Goal: Task Accomplishment & Management: Manage account settings

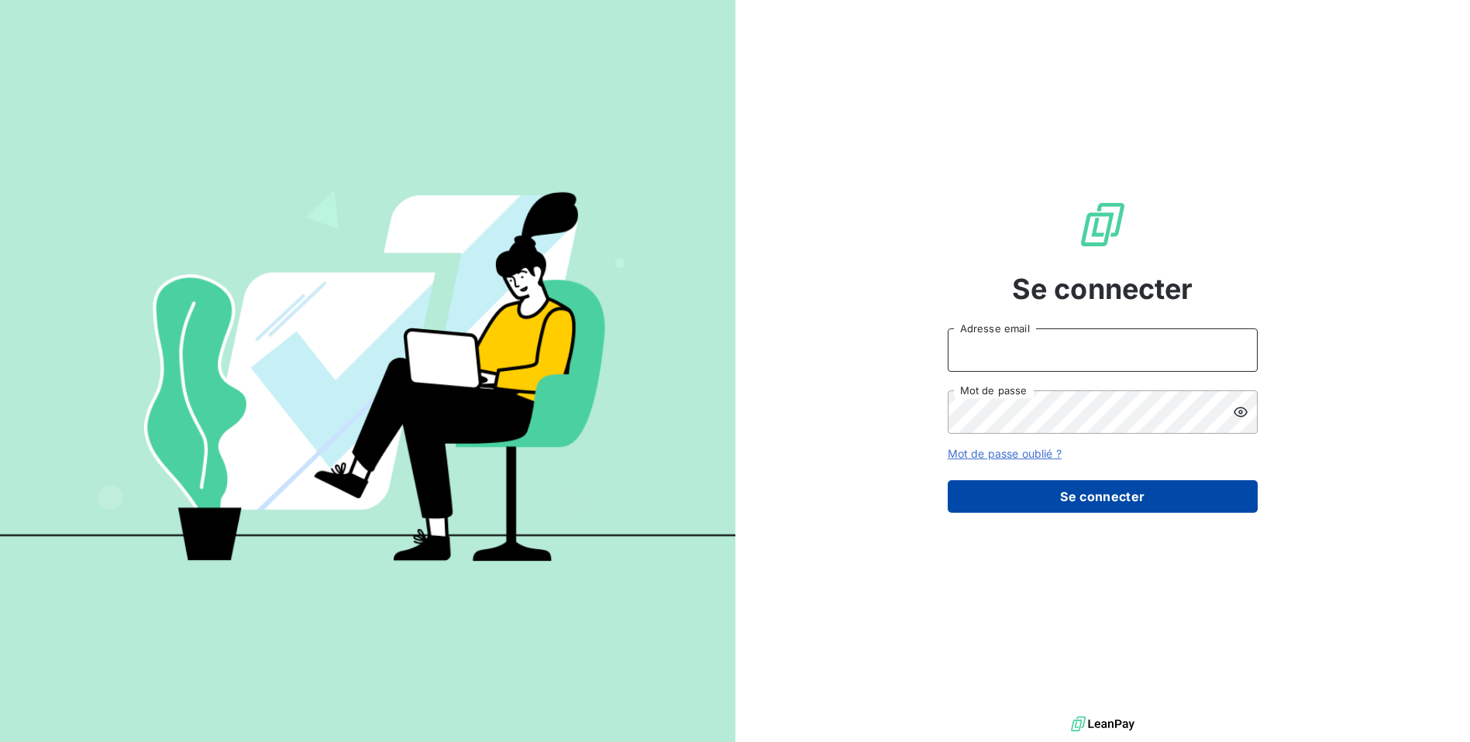
type input "exploitation@ac2v.re"
click at [1082, 507] on button "Se connecter" at bounding box center [1103, 496] width 310 height 33
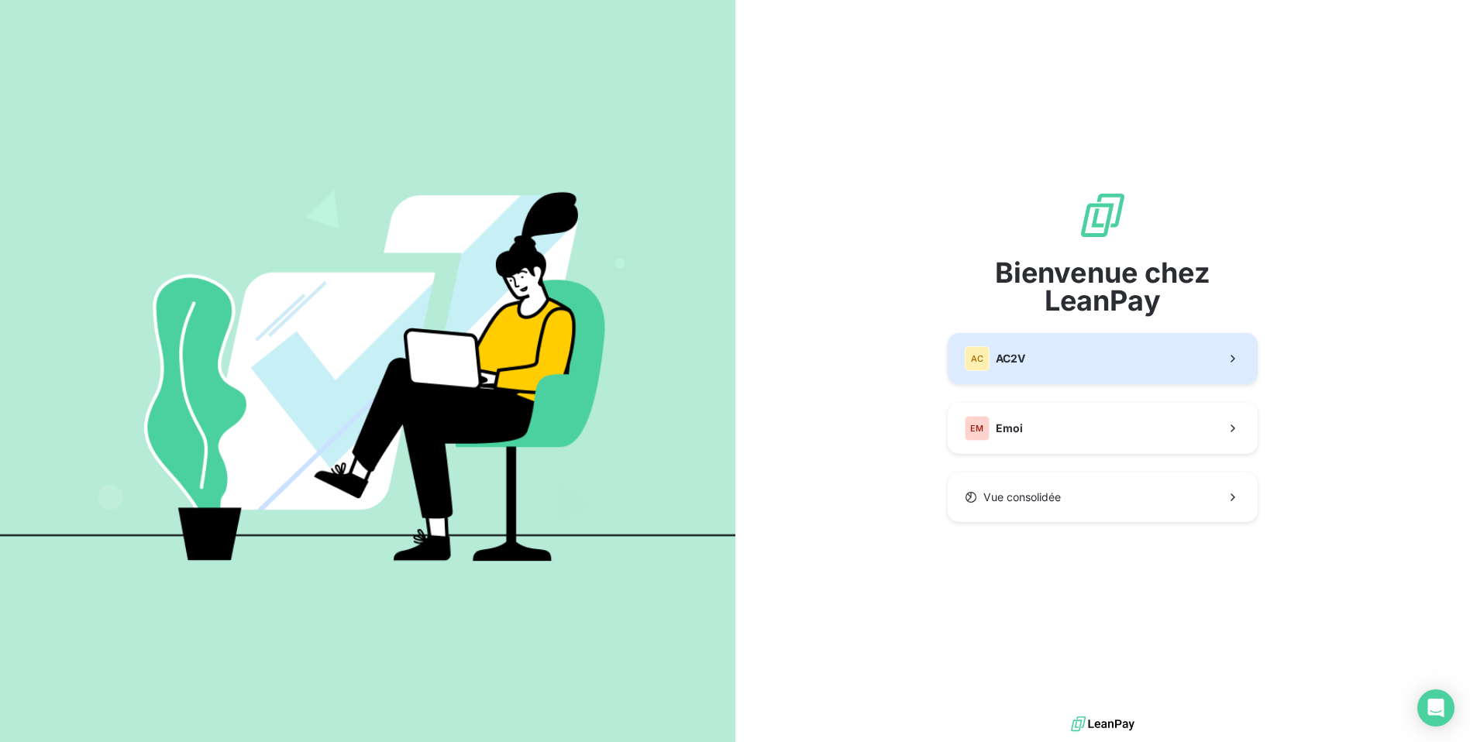
click at [1013, 367] on div "AC AC2V" at bounding box center [995, 358] width 60 height 25
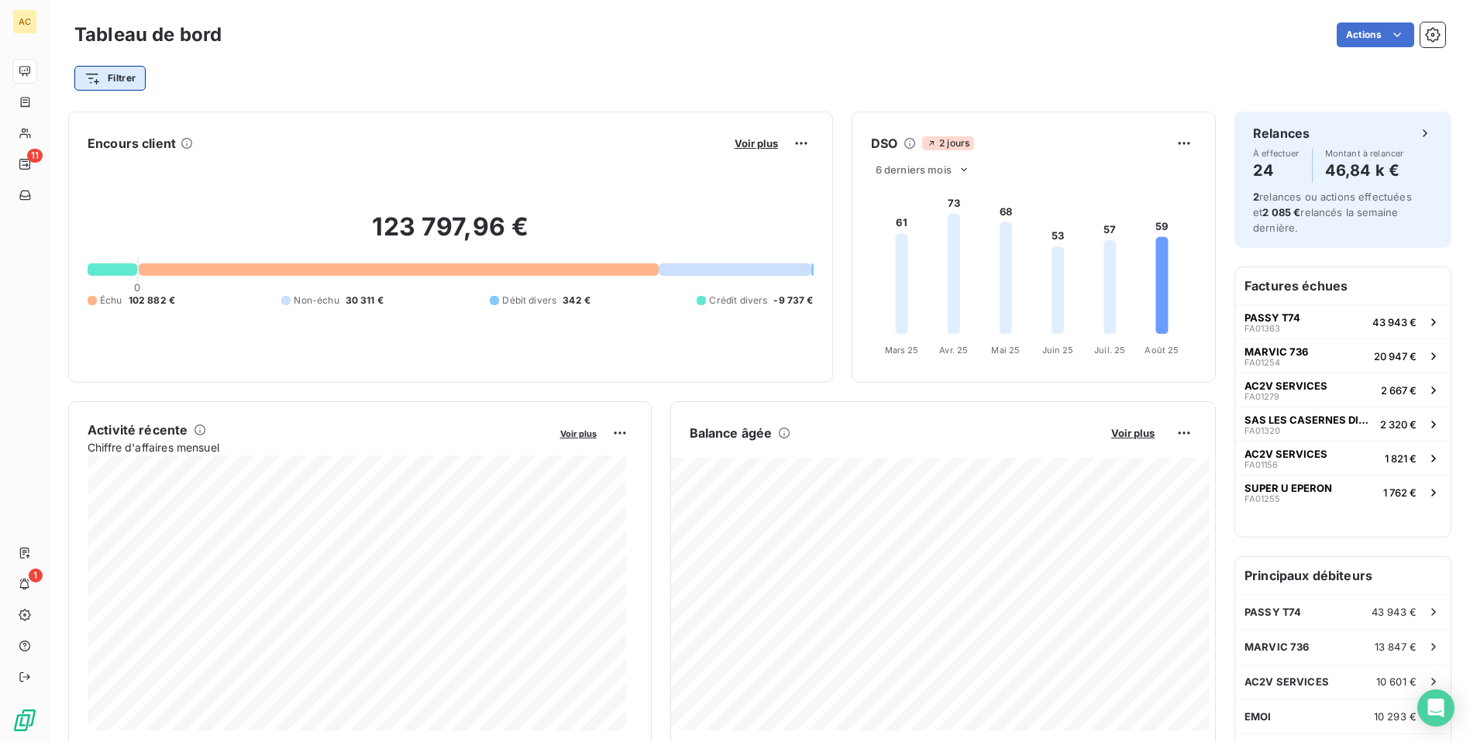
click at [138, 79] on html "AC 11 1 Tableau de bord Actions Filtrer Encours client Voir plus 123 797,96 € 0…" at bounding box center [735, 371] width 1470 height 742
click at [132, 74] on html "AC 11 1 Tableau de bord Actions Filtrer Rechercher et sélectionner Client Plan …" at bounding box center [735, 371] width 1470 height 742
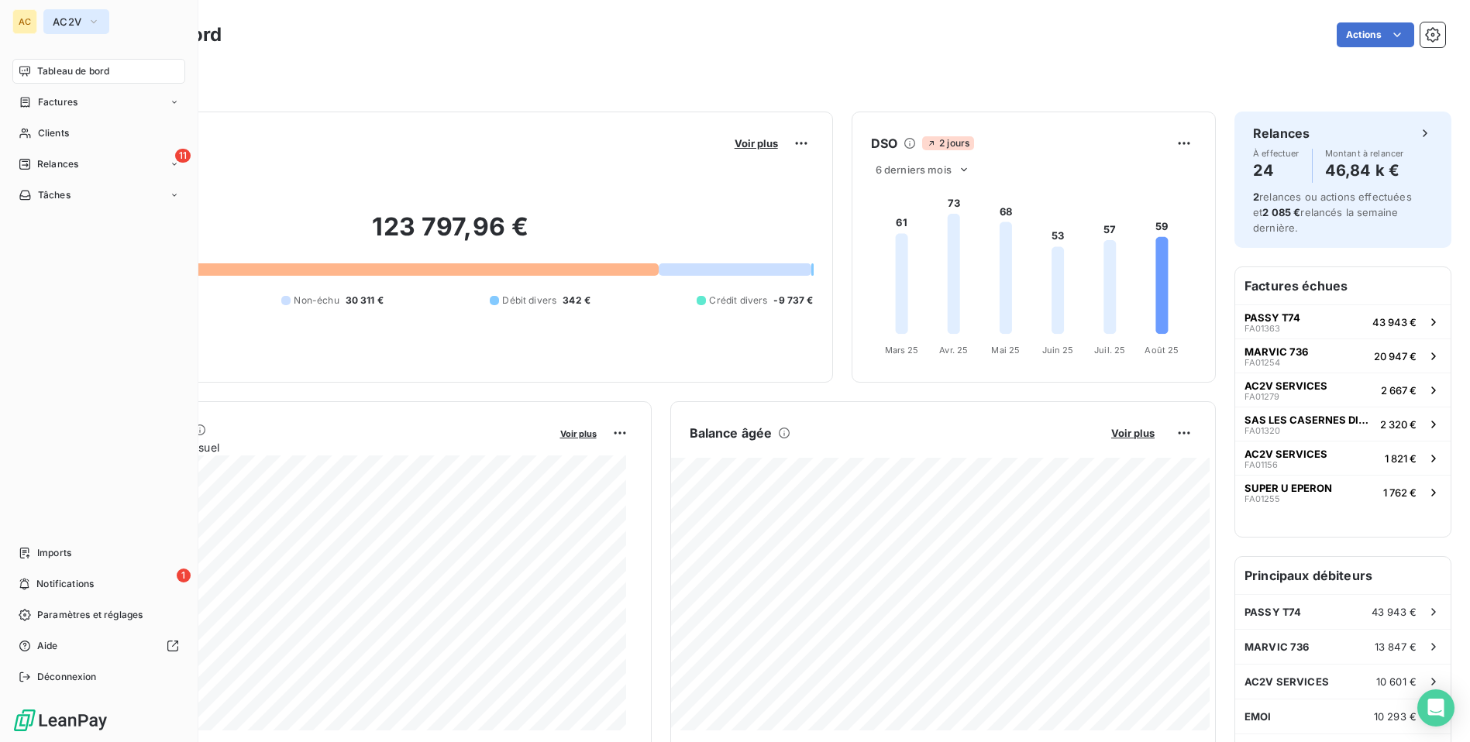
click at [91, 20] on icon "button" at bounding box center [94, 21] width 12 height 15
click at [87, 96] on span "AC2V" at bounding box center [142, 100] width 137 height 15
click at [57, 163] on span "Relances" at bounding box center [57, 164] width 41 height 14
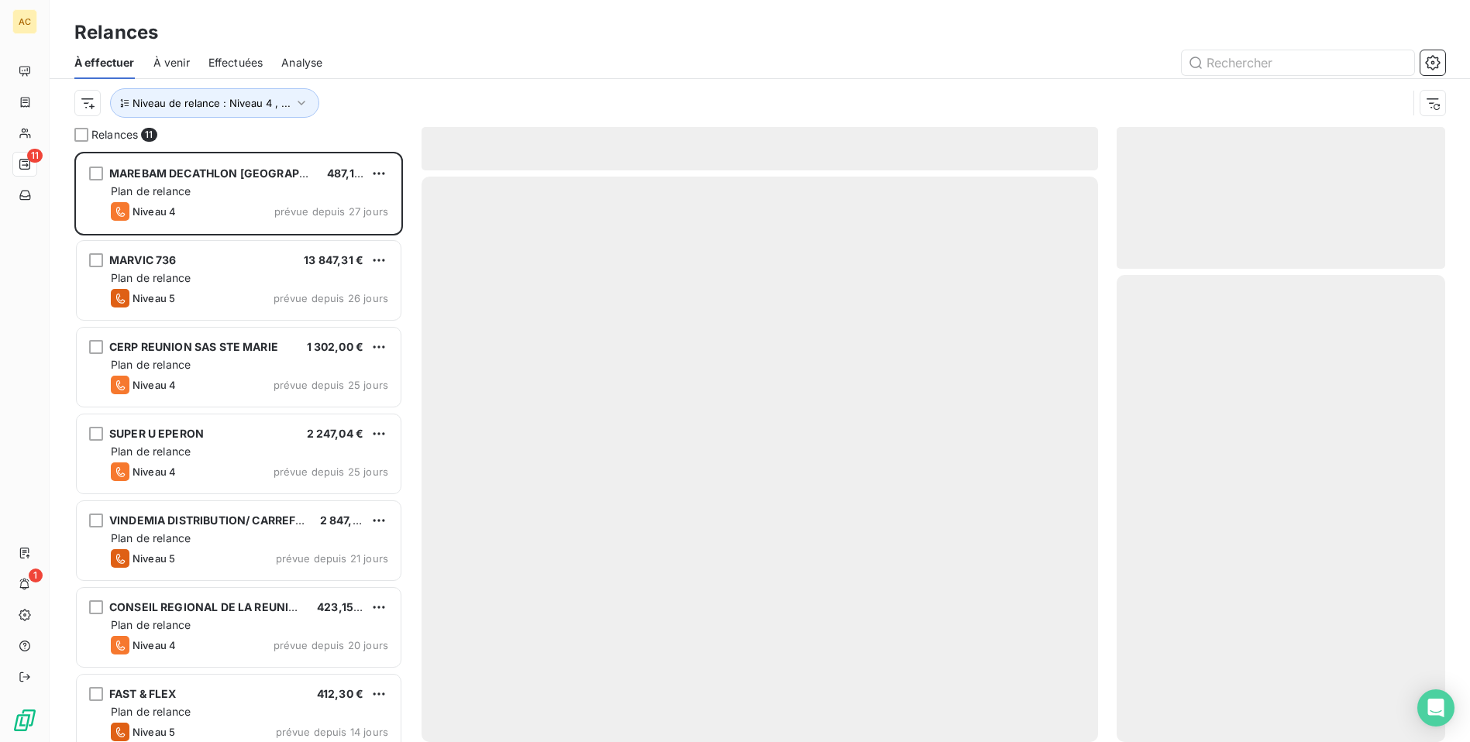
scroll to position [579, 318]
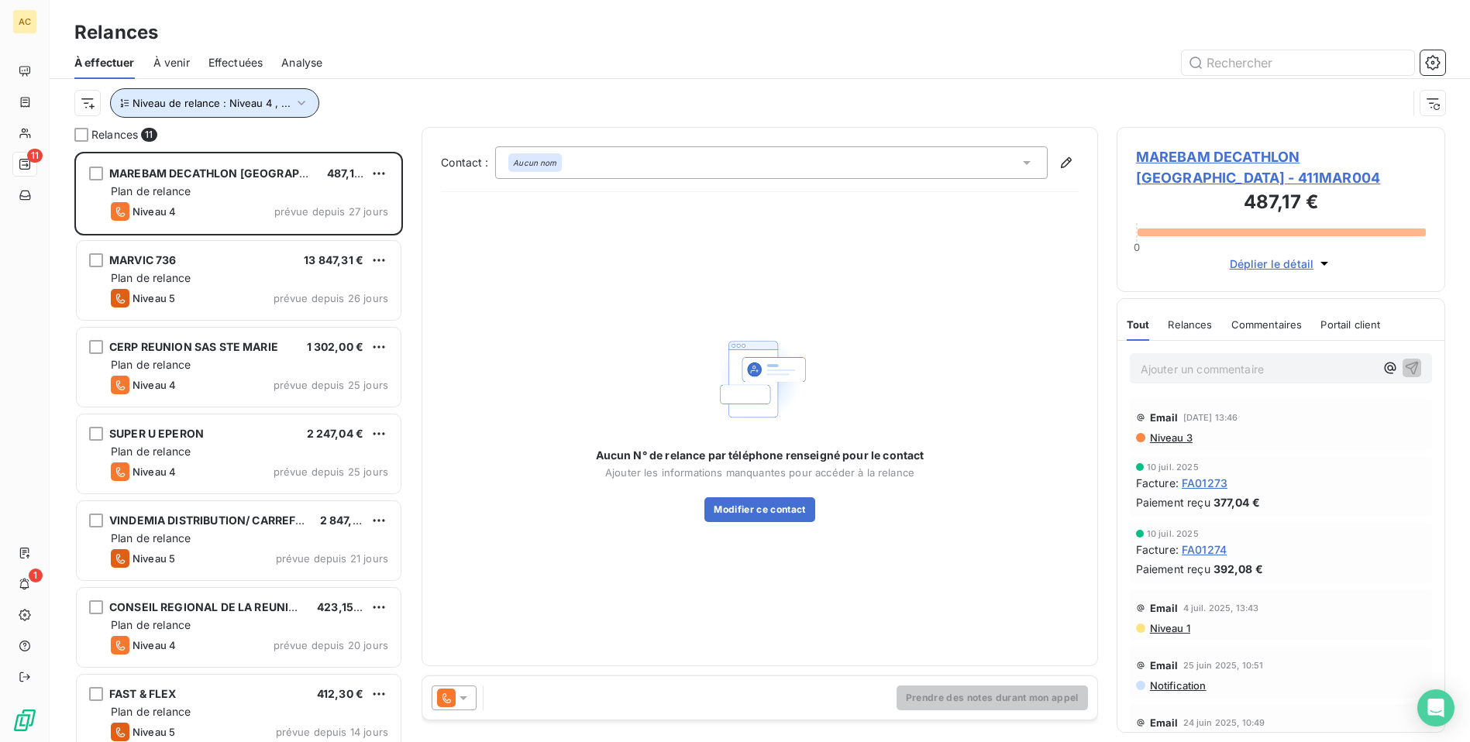
click at [299, 98] on icon "button" at bounding box center [301, 102] width 15 height 15
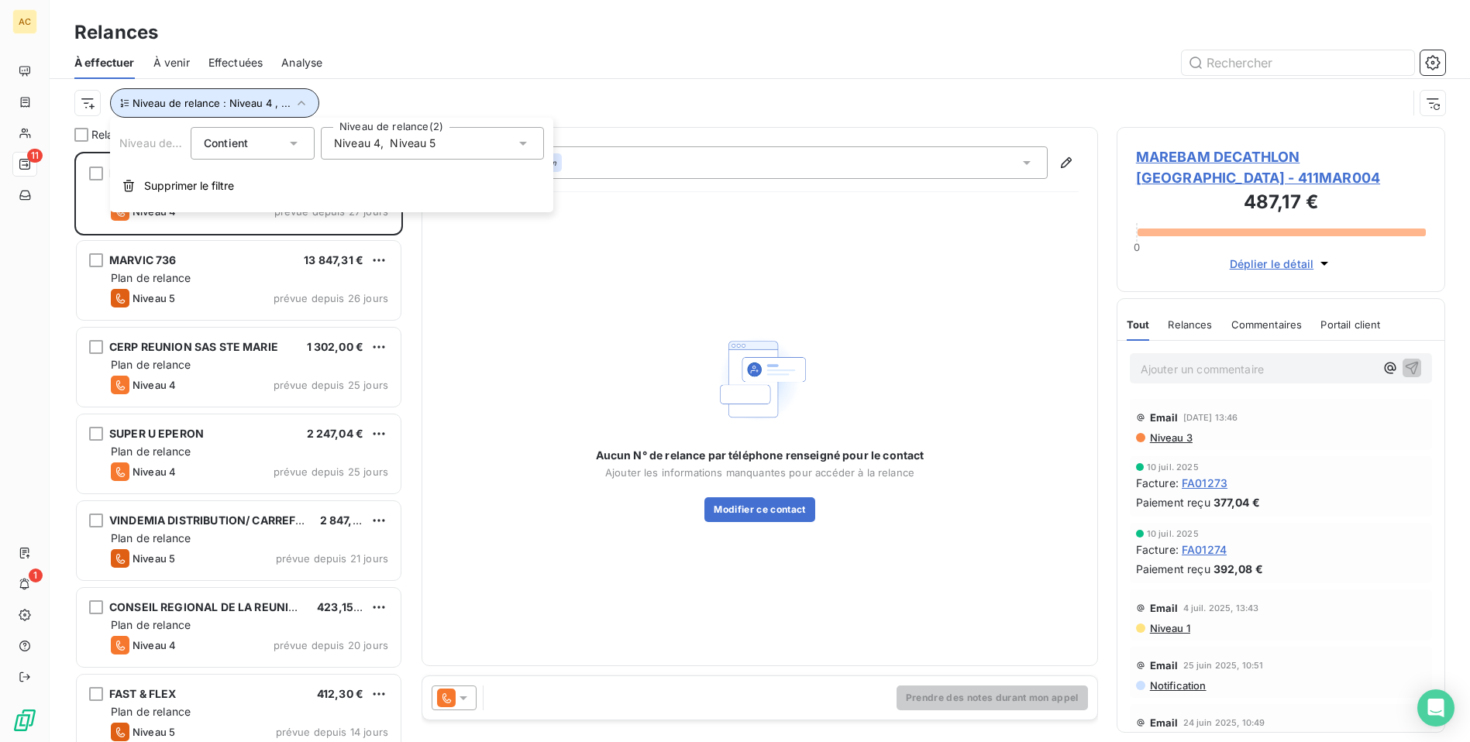
click at [299, 98] on icon "button" at bounding box center [301, 102] width 15 height 15
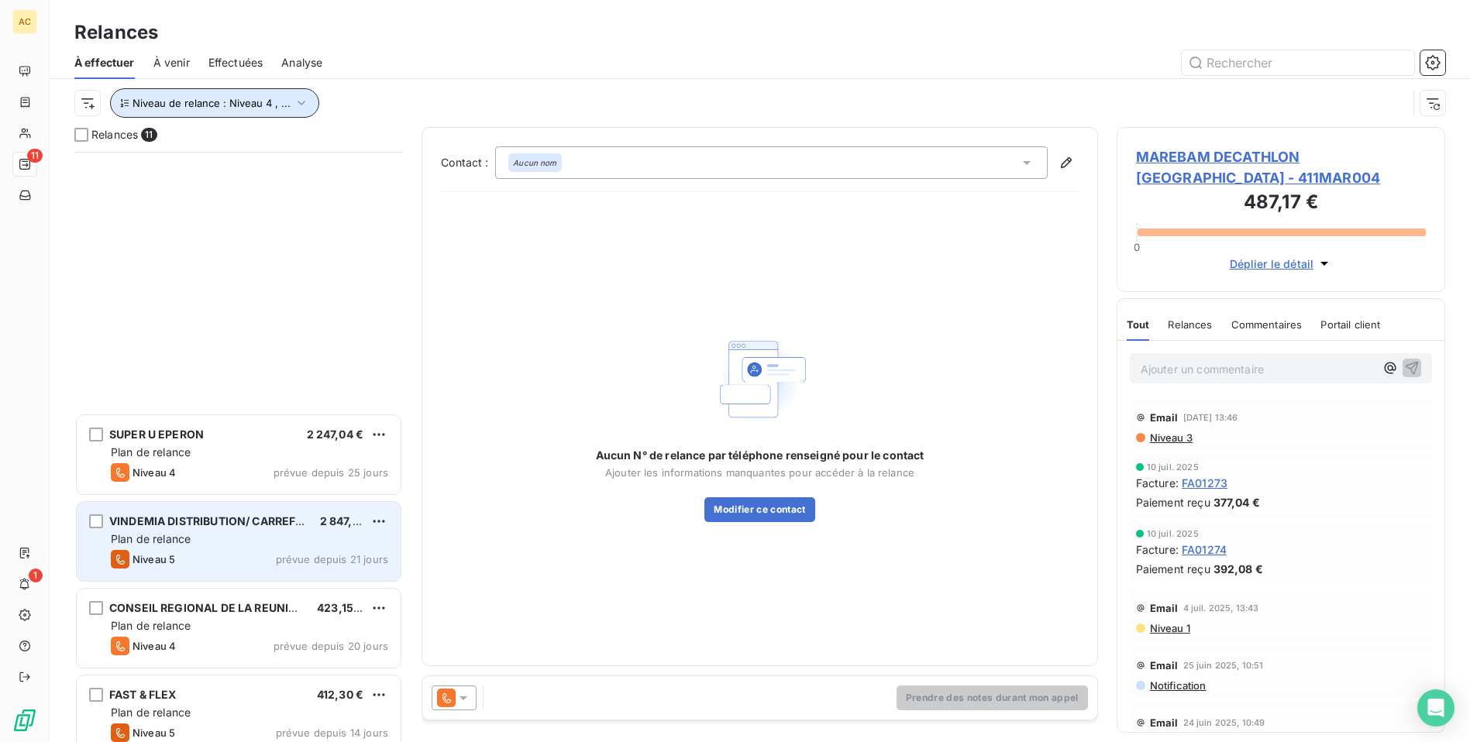
scroll to position [365, 0]
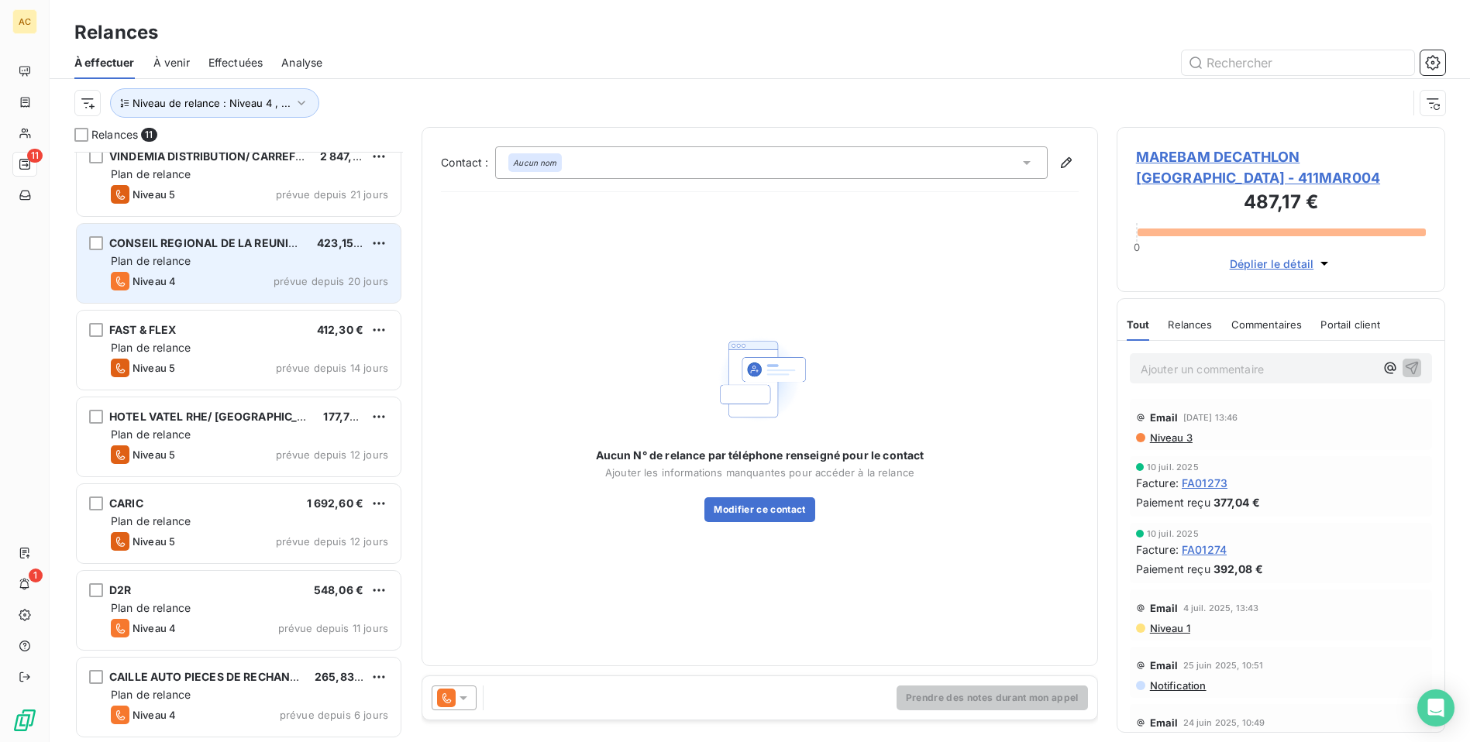
click at [333, 241] on span "423,15 €" at bounding box center [340, 242] width 46 height 13
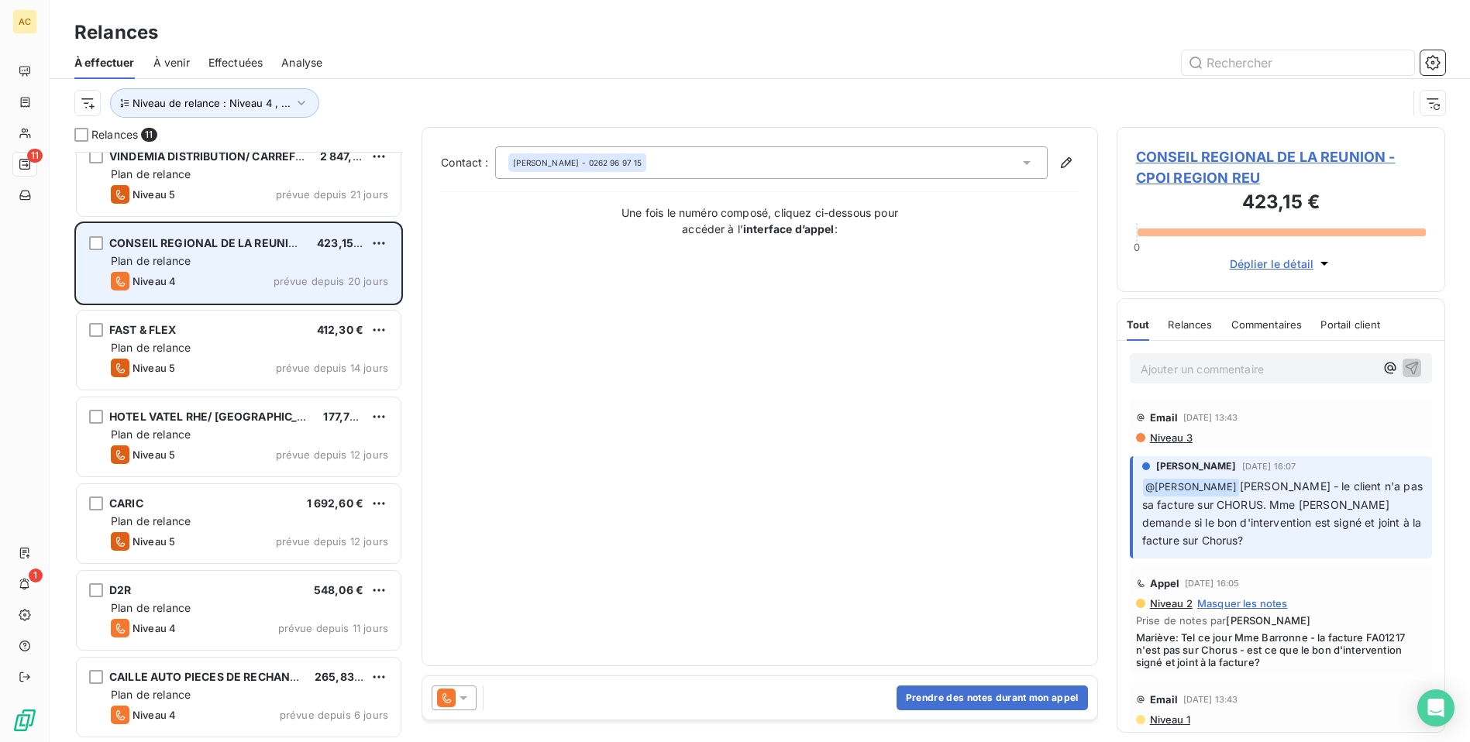
click at [349, 280] on span "prévue depuis 20 jours" at bounding box center [331, 281] width 115 height 12
click at [96, 244] on div "grid" at bounding box center [96, 243] width 14 height 14
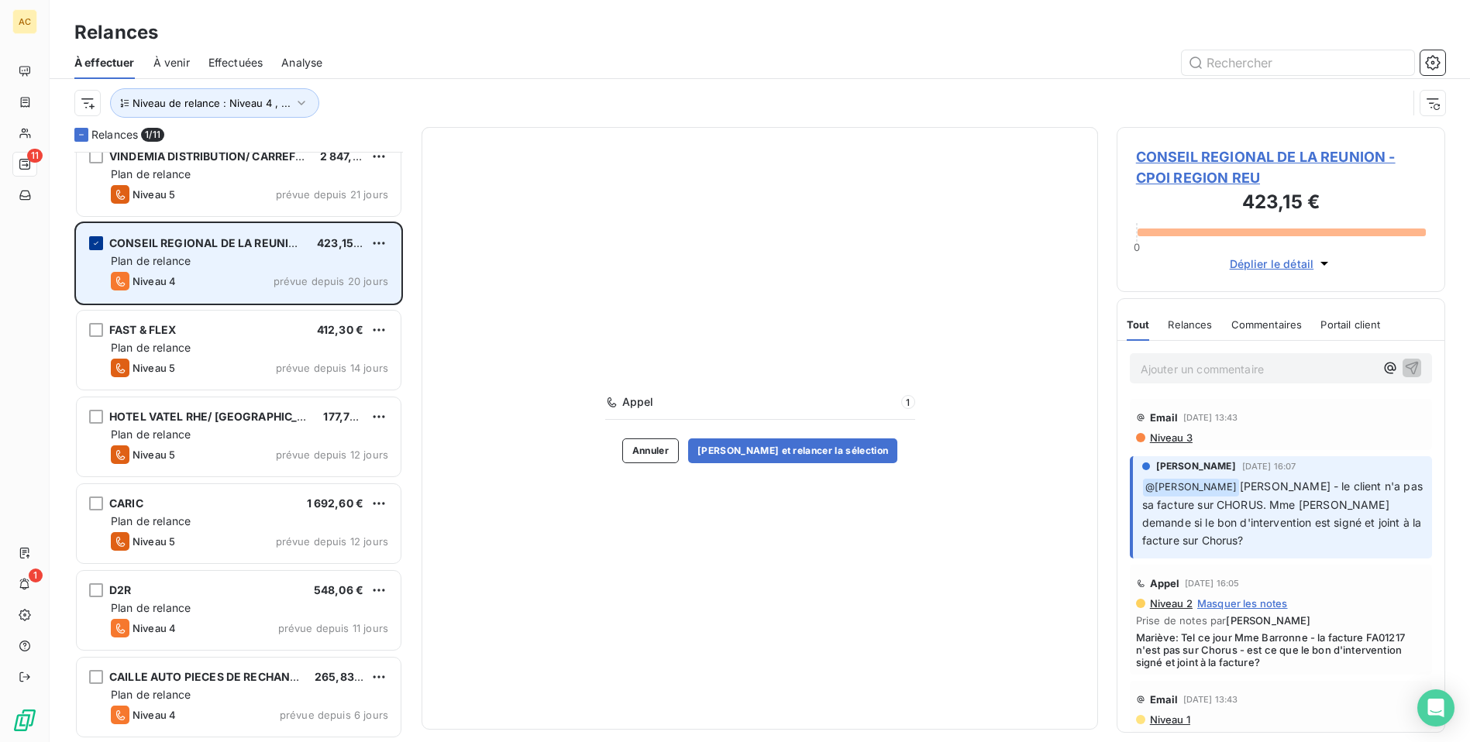
click at [96, 244] on icon "grid" at bounding box center [96, 243] width 5 height 3
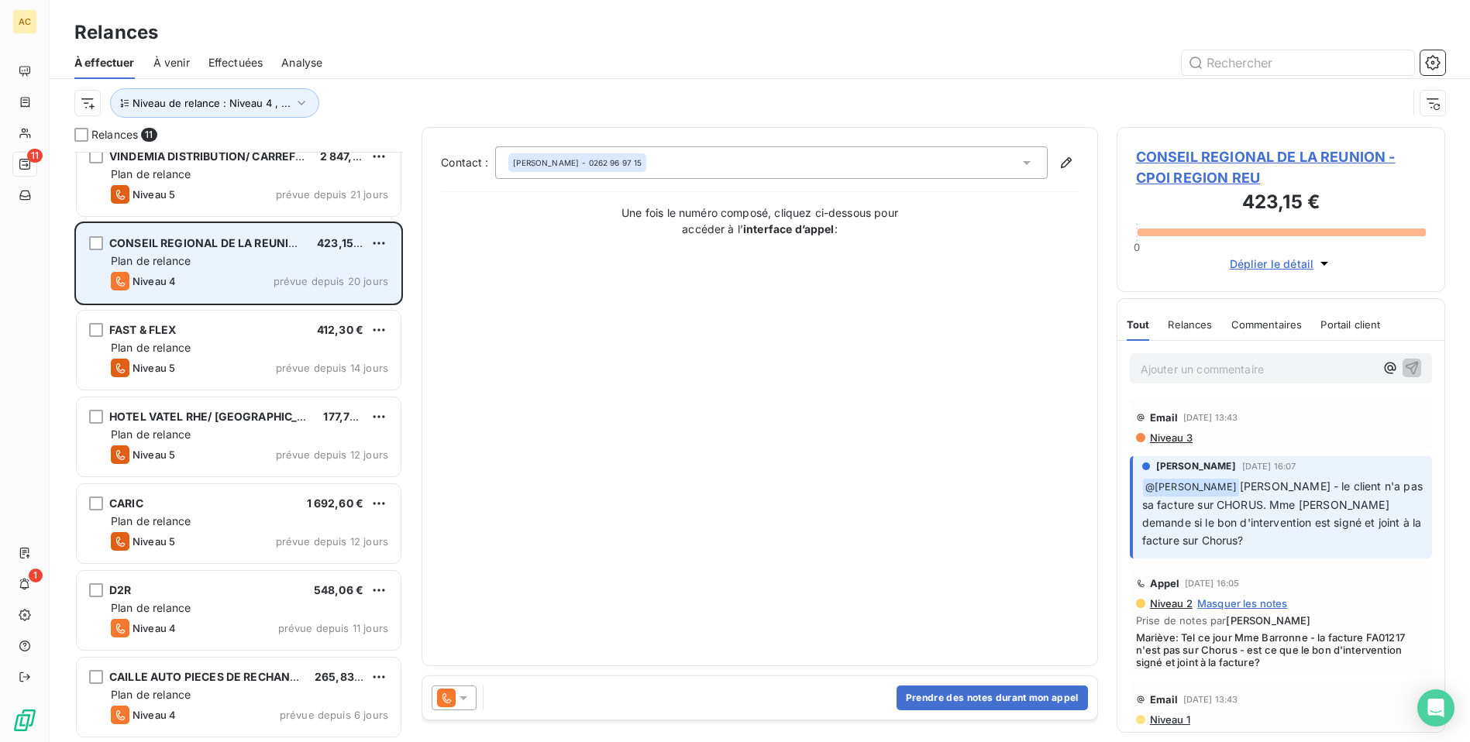
click at [277, 249] on span "CONSEIL REGIONAL DE LA REUNION" at bounding box center [207, 242] width 197 height 13
click at [275, 241] on span "CONSEIL REGIONAL DE LA REUNION" at bounding box center [207, 242] width 197 height 13
drag, startPoint x: 275, startPoint y: 241, endPoint x: 383, endPoint y: 241, distance: 107.7
click at [384, 240] on div "CONSEIL REGIONAL DE LA REUNION 423,15 € Plan de relance Niveau 4 prévue depuis …" at bounding box center [239, 263] width 324 height 79
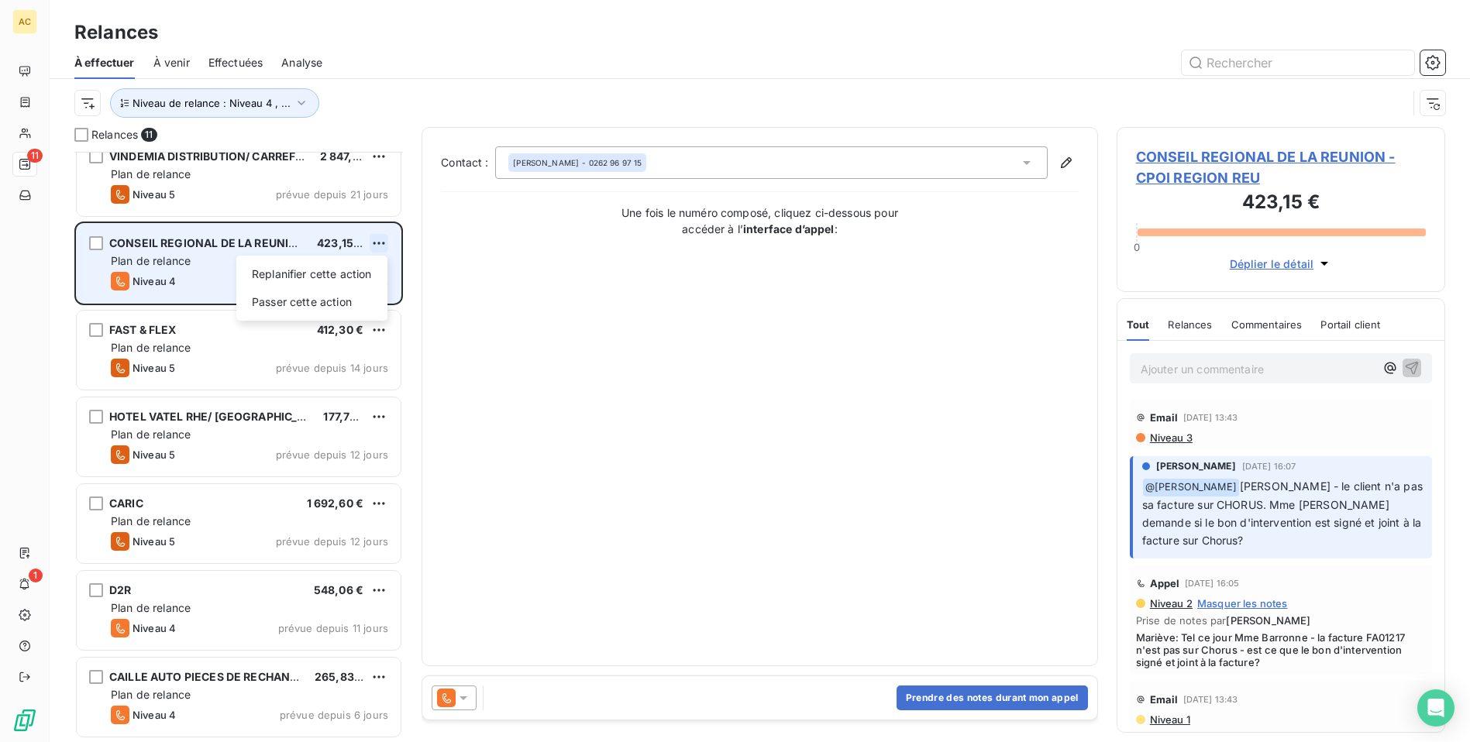
click at [380, 241] on html "AC 11 1 Relances À effectuer À venir Effectuées Analyse Niveau de relance : Niv…" at bounding box center [735, 371] width 1470 height 742
click at [314, 299] on div "Passer cette action" at bounding box center [312, 302] width 139 height 25
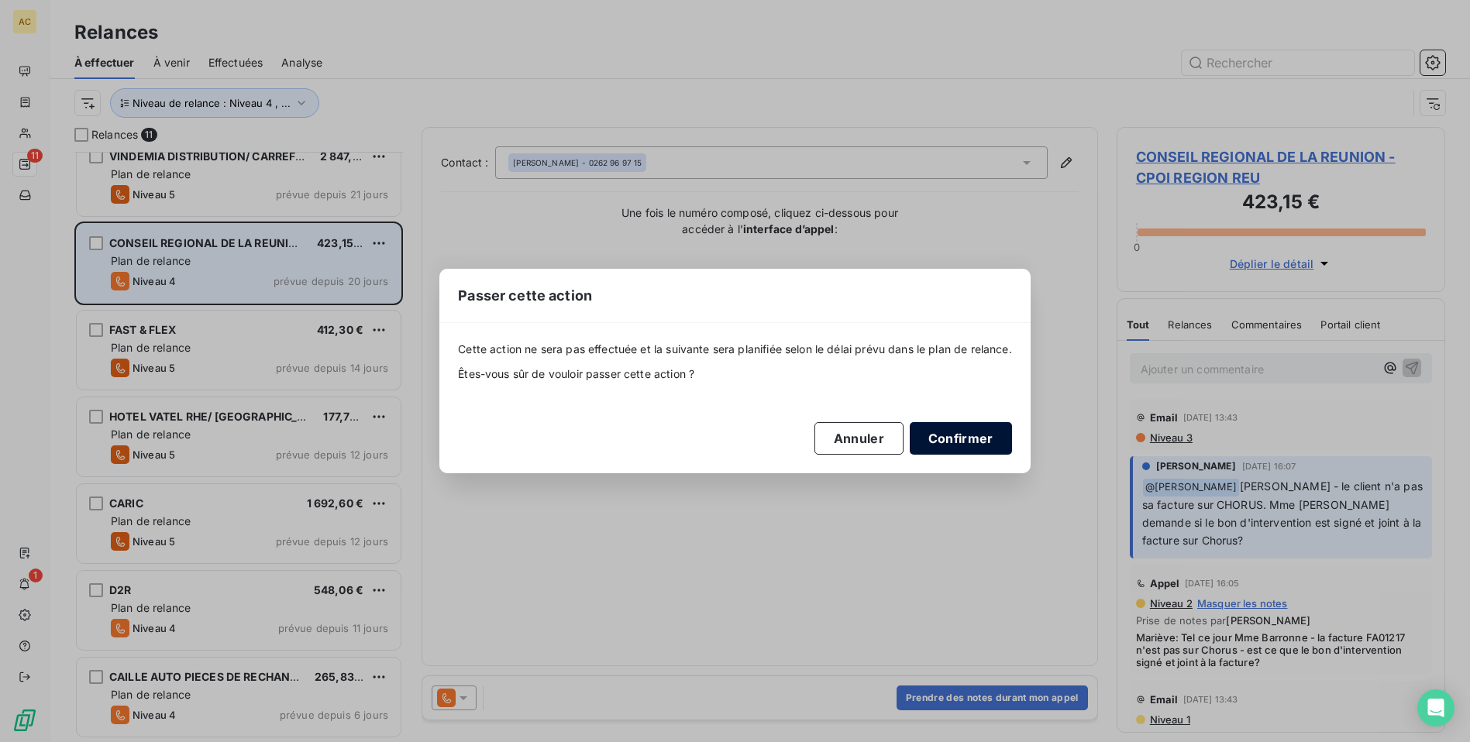
click at [957, 430] on button "Confirmer" at bounding box center [961, 438] width 102 height 33
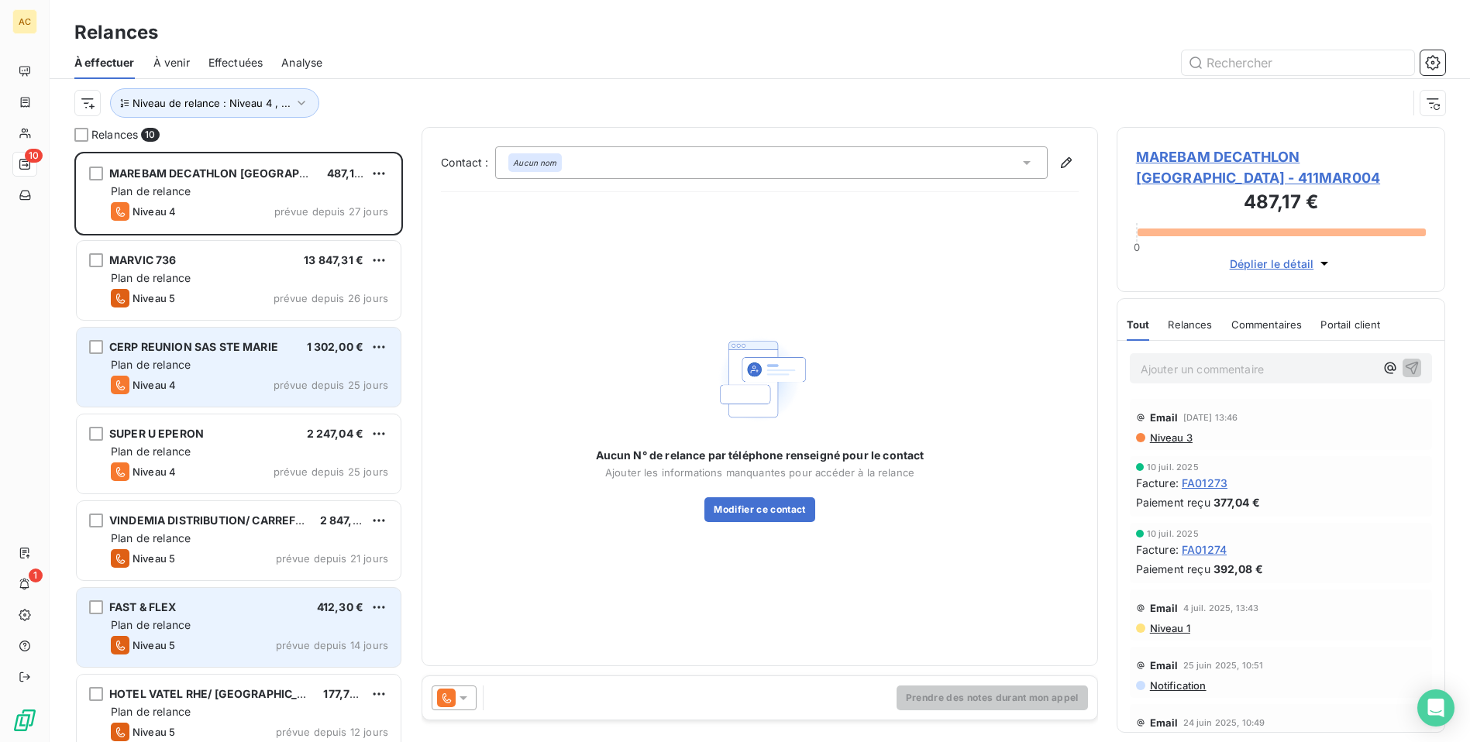
click at [268, 359] on div "Plan de relance" at bounding box center [249, 364] width 277 height 15
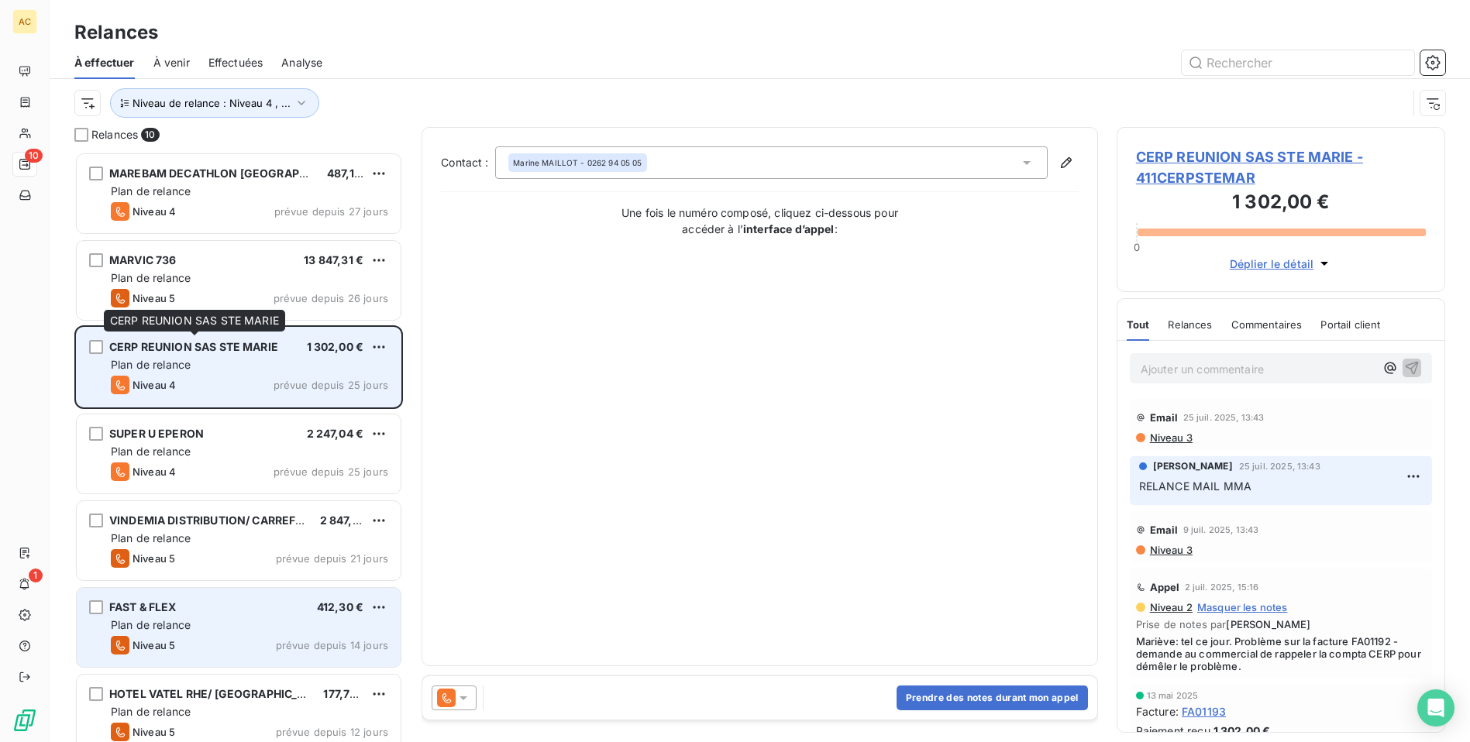
click at [151, 347] on span "CERP REUNION SAS STE MARIE" at bounding box center [193, 346] width 169 height 13
click at [329, 343] on span "1 302,00 €" at bounding box center [335, 346] width 57 height 13
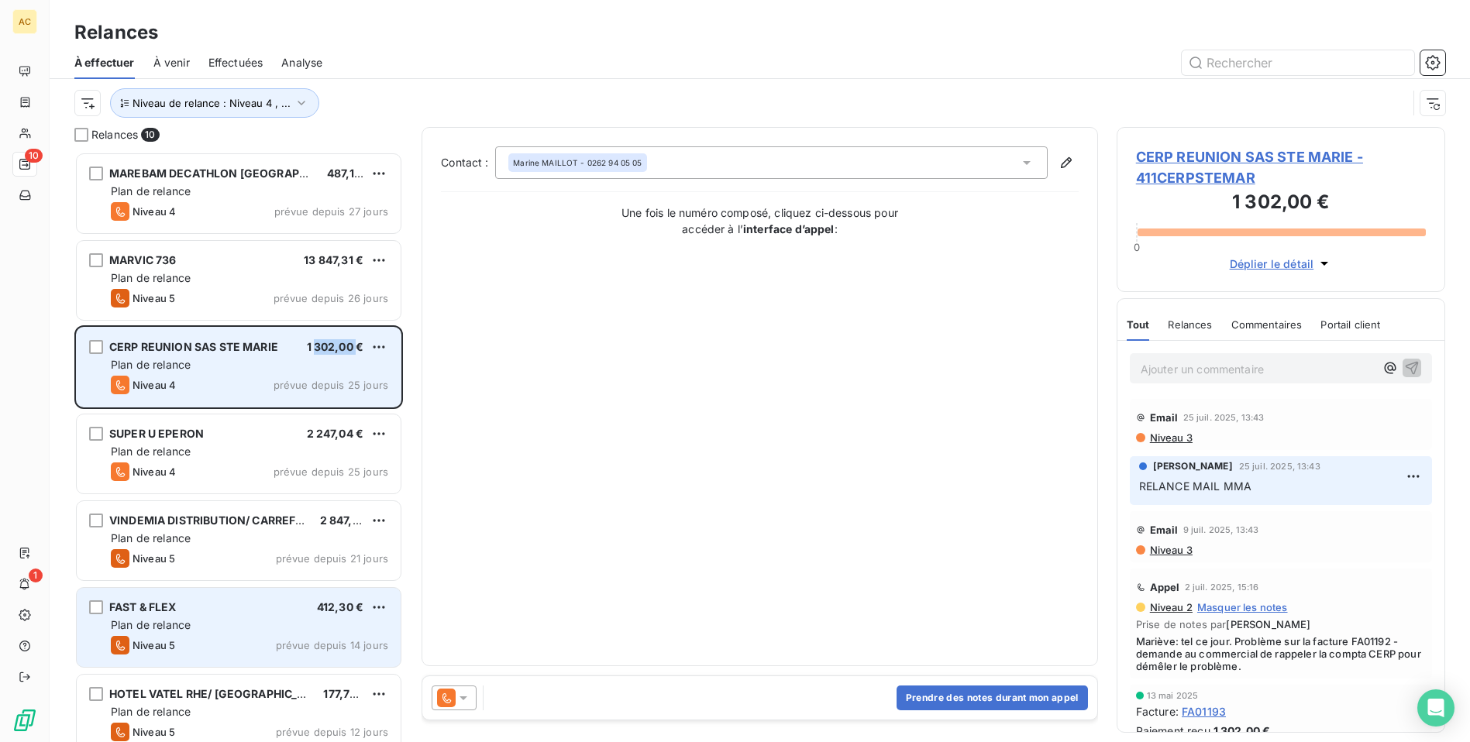
click at [329, 343] on span "1 302,00 €" at bounding box center [335, 346] width 57 height 13
click at [381, 346] on html "AC 10 1 Relances À effectuer À venir Effectuées Analyse Niveau de relance : Niv…" at bounding box center [735, 371] width 1470 height 742
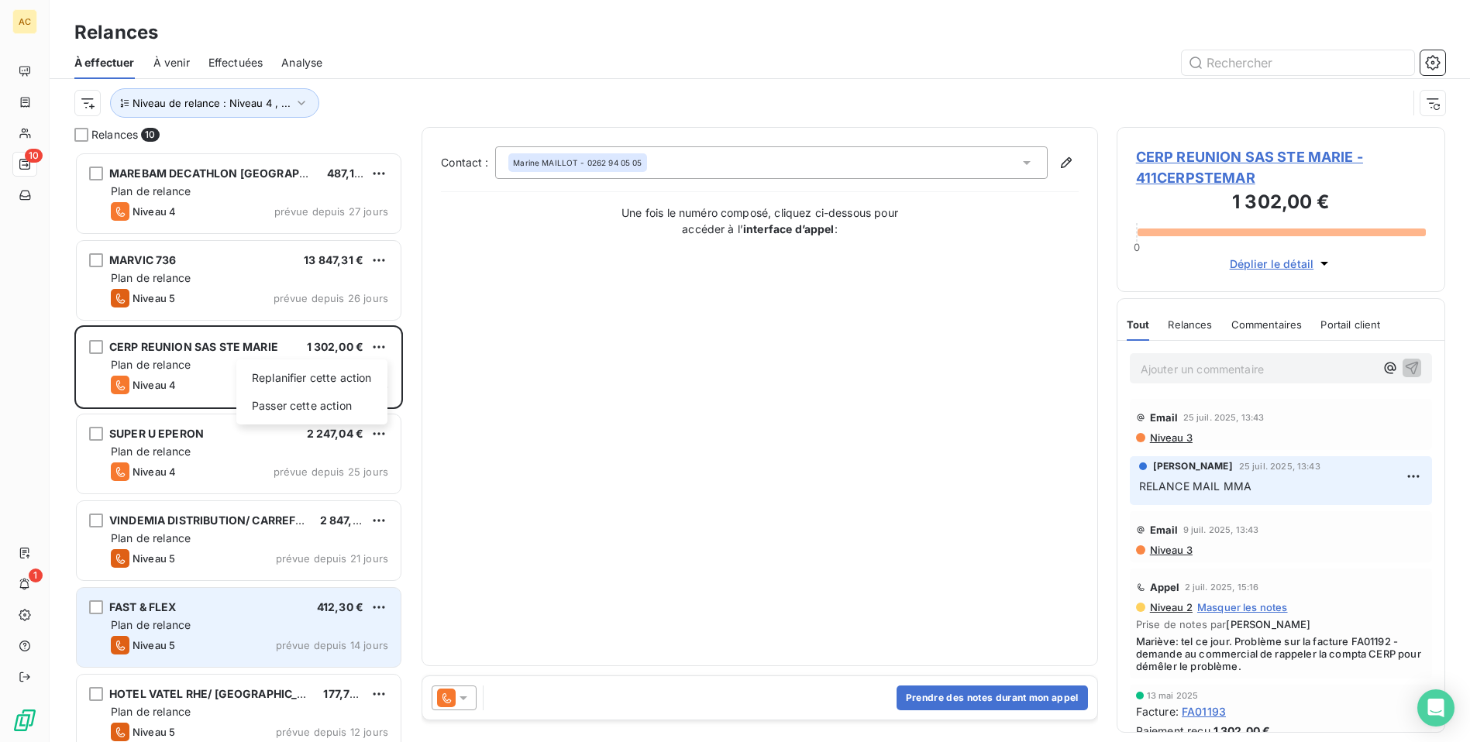
click at [243, 336] on html "AC 10 1 Relances À effectuer À venir Effectuées Analyse Niveau de relance : Niv…" at bounding box center [735, 371] width 1470 height 742
click at [895, 438] on div "Contact : Marine MAILLOT - 0262 94 05 05 Une fois le numéro composé, cliquez ci…" at bounding box center [760, 396] width 638 height 501
click at [535, 548] on div "Contact : Marine MAILLOT - 0262 94 05 05 Une fois le numéro composé, cliquez ci…" at bounding box center [760, 396] width 638 height 501
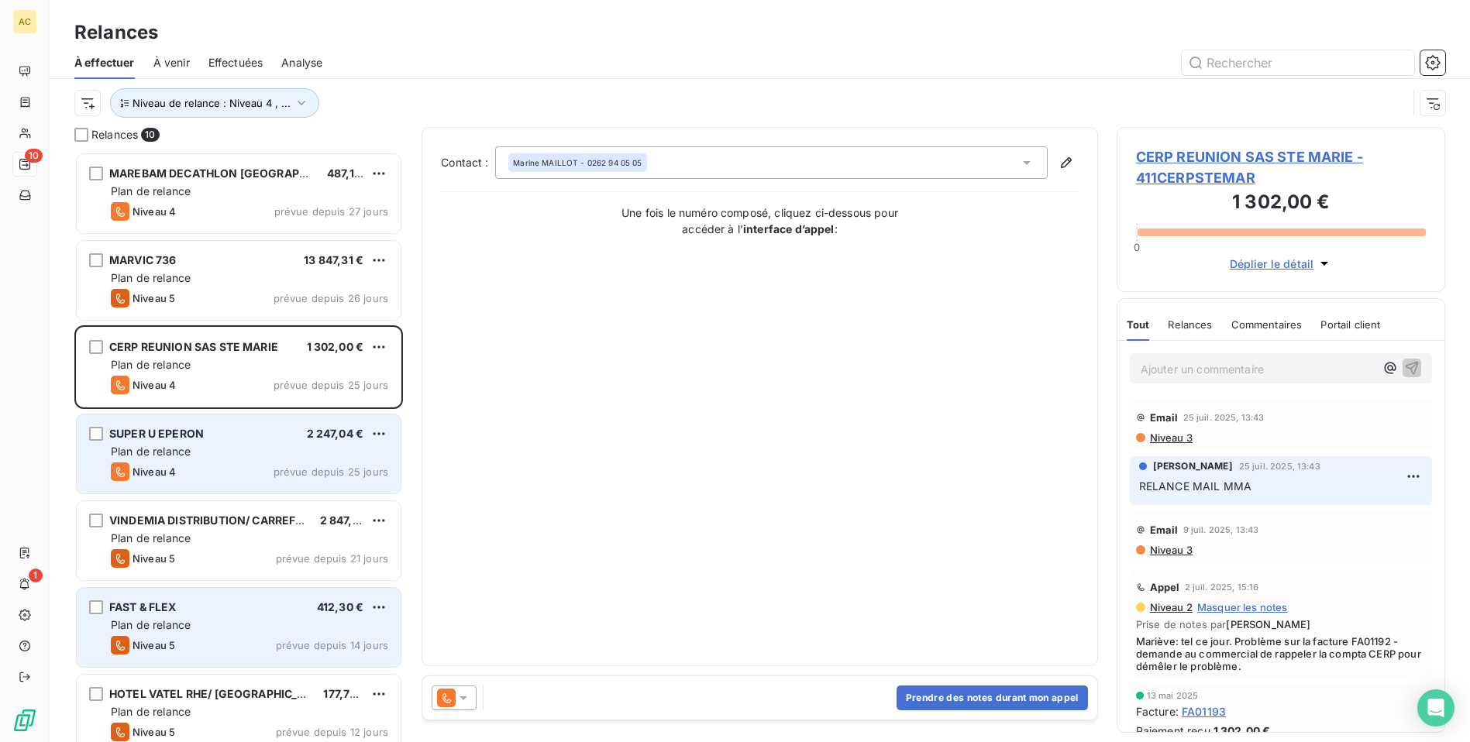
click at [232, 446] on div "Plan de relance" at bounding box center [249, 451] width 277 height 15
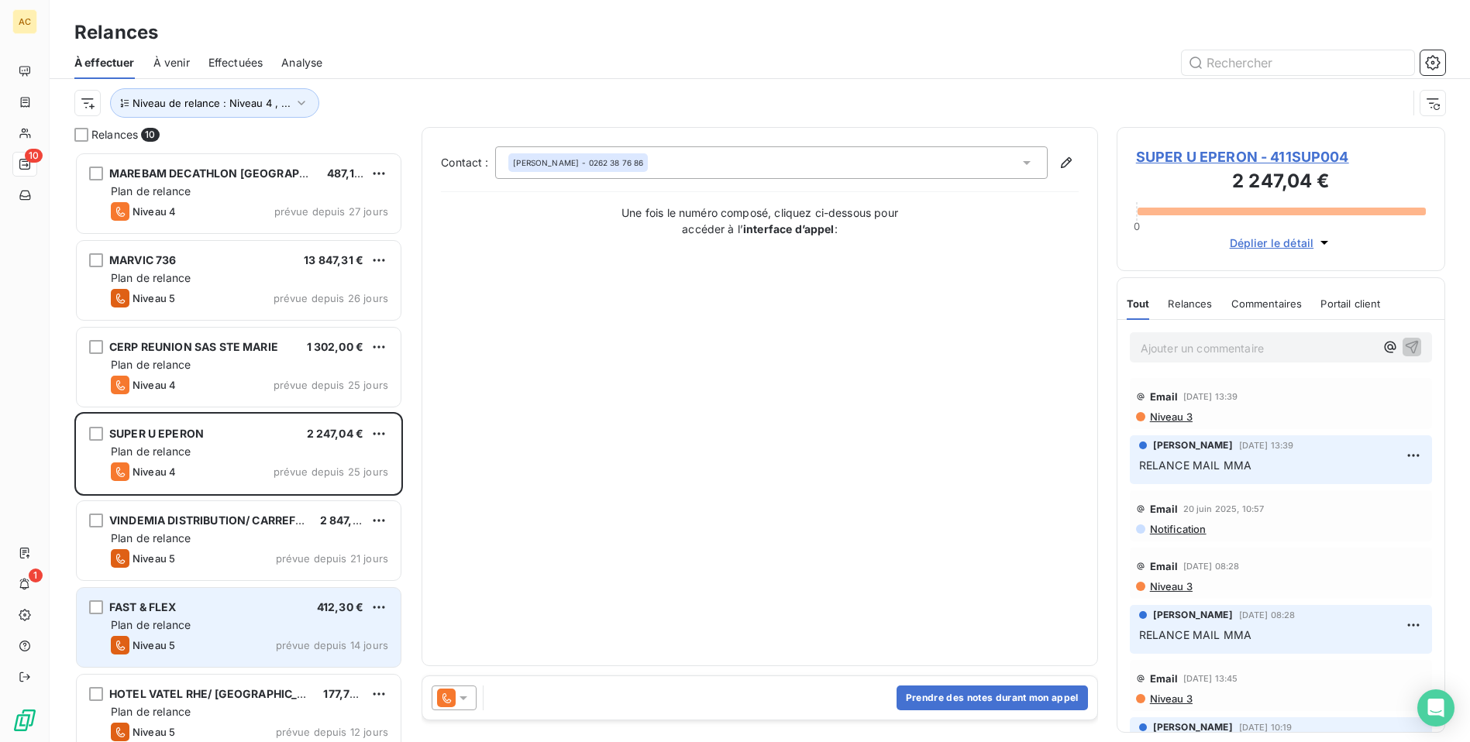
click at [273, 611] on div "FAST & FLEX 412,30 €" at bounding box center [249, 607] width 277 height 14
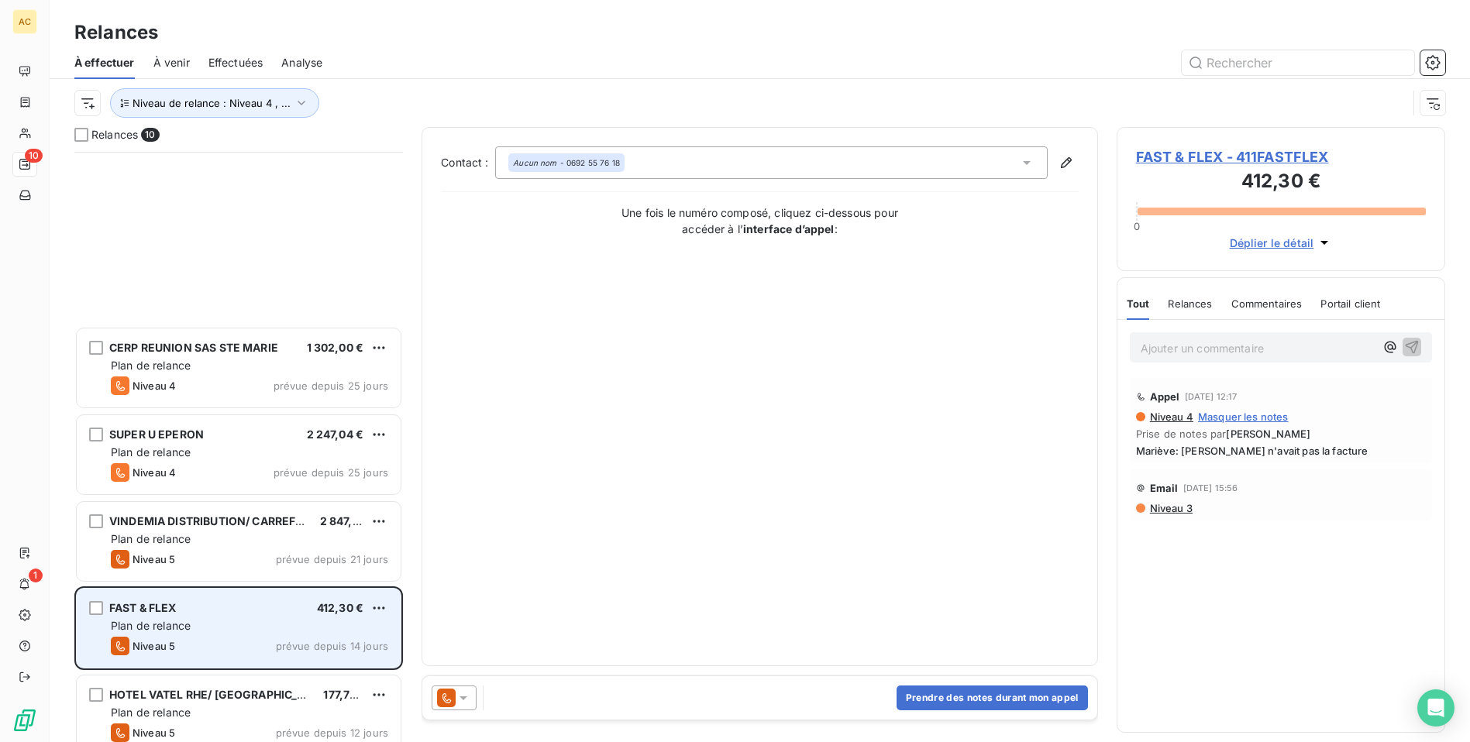
scroll to position [278, 0]
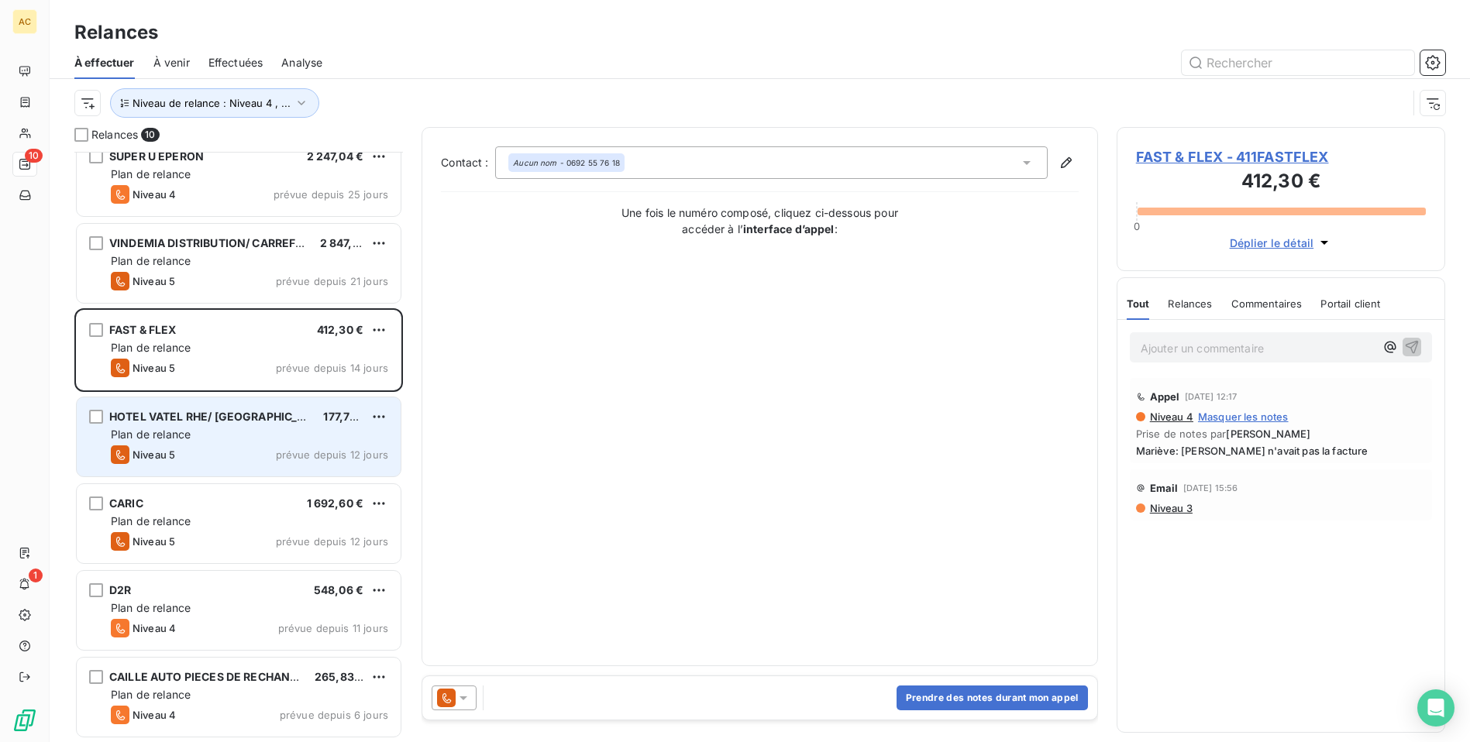
click at [210, 425] on div "HOTEL VATEL RHE/ HOTEL LES AIGRETTES" at bounding box center [209, 416] width 201 height 15
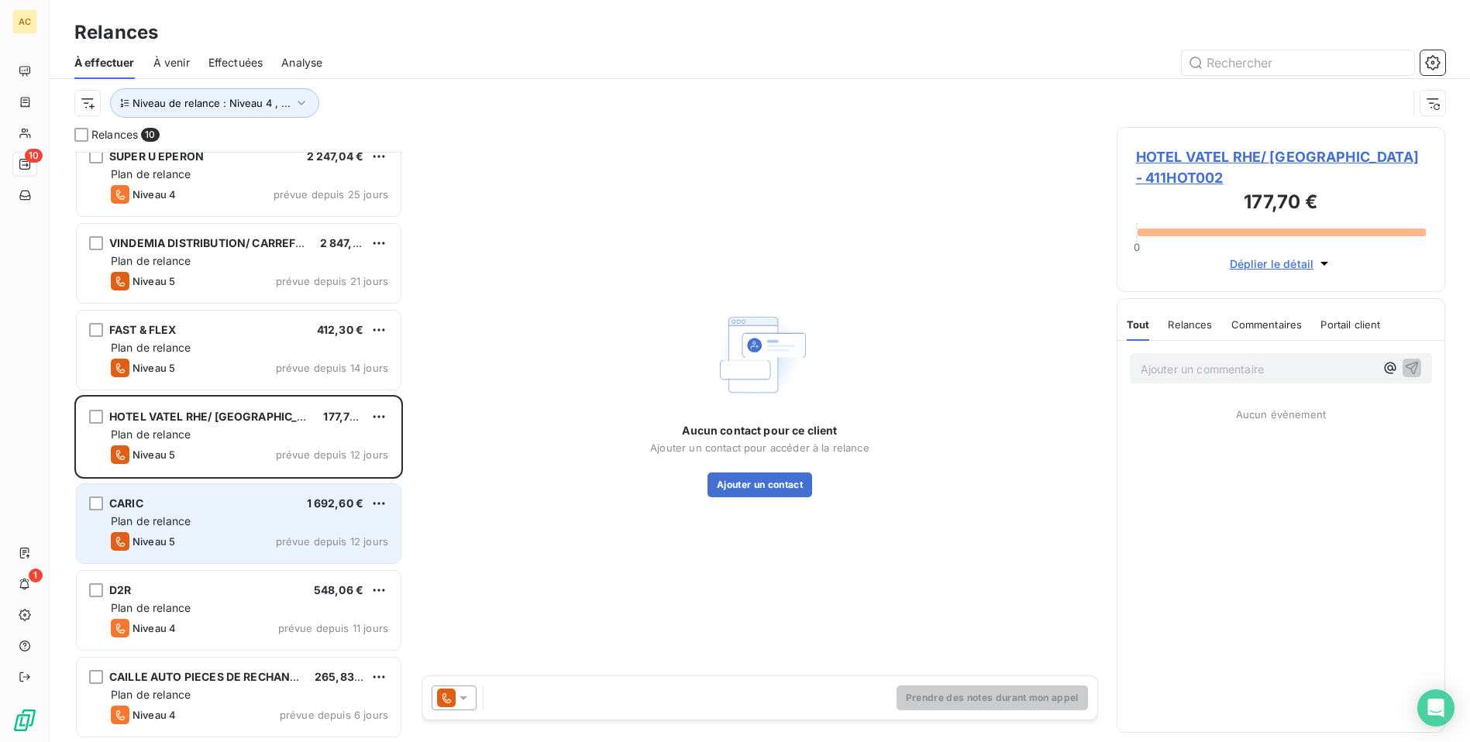
click at [236, 532] on div "CARIC 1 692,60 € Plan de relance Niveau 5 prévue depuis 12 jours" at bounding box center [239, 523] width 324 height 79
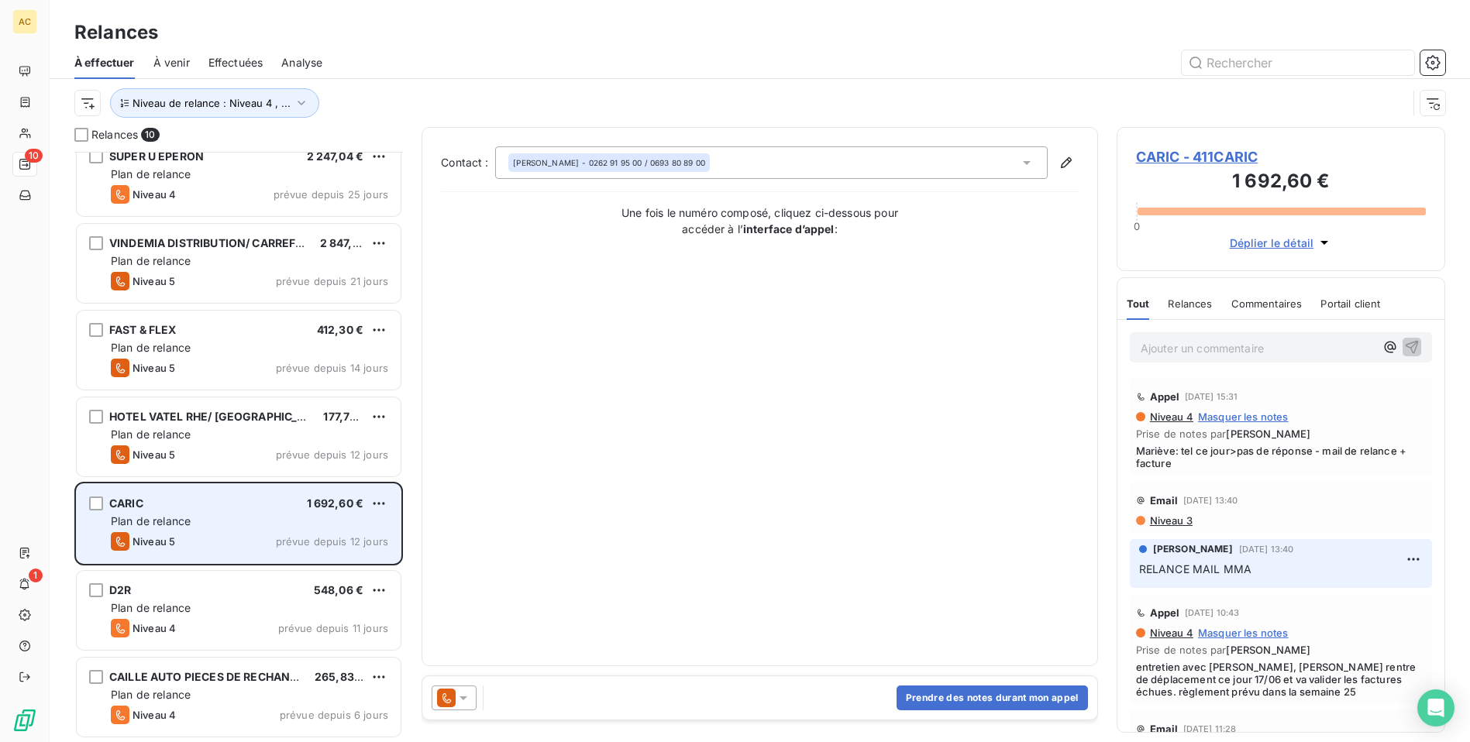
click at [181, 532] on div "Niveau 5 prévue depuis 12 jours" at bounding box center [249, 541] width 277 height 19
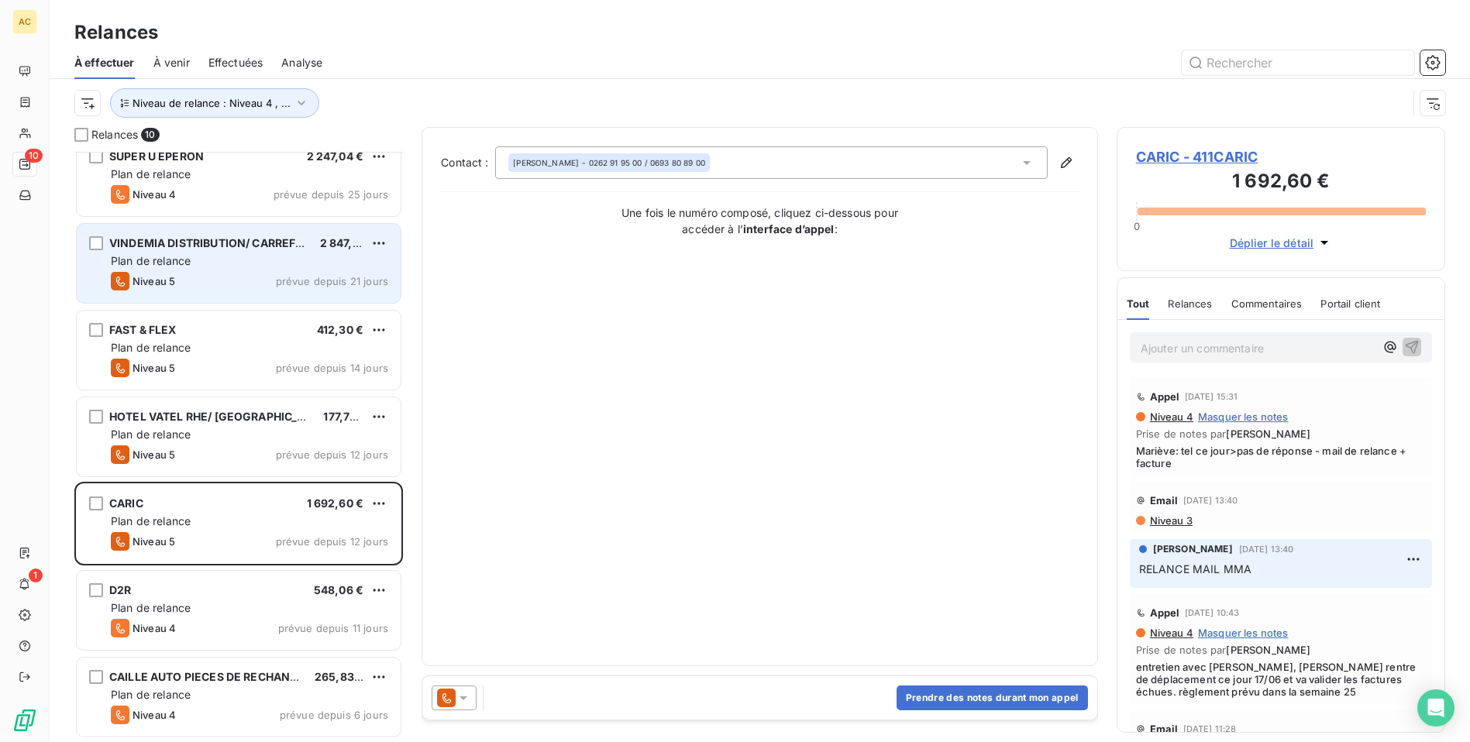
click at [246, 267] on div "Plan de relance" at bounding box center [249, 260] width 277 height 15
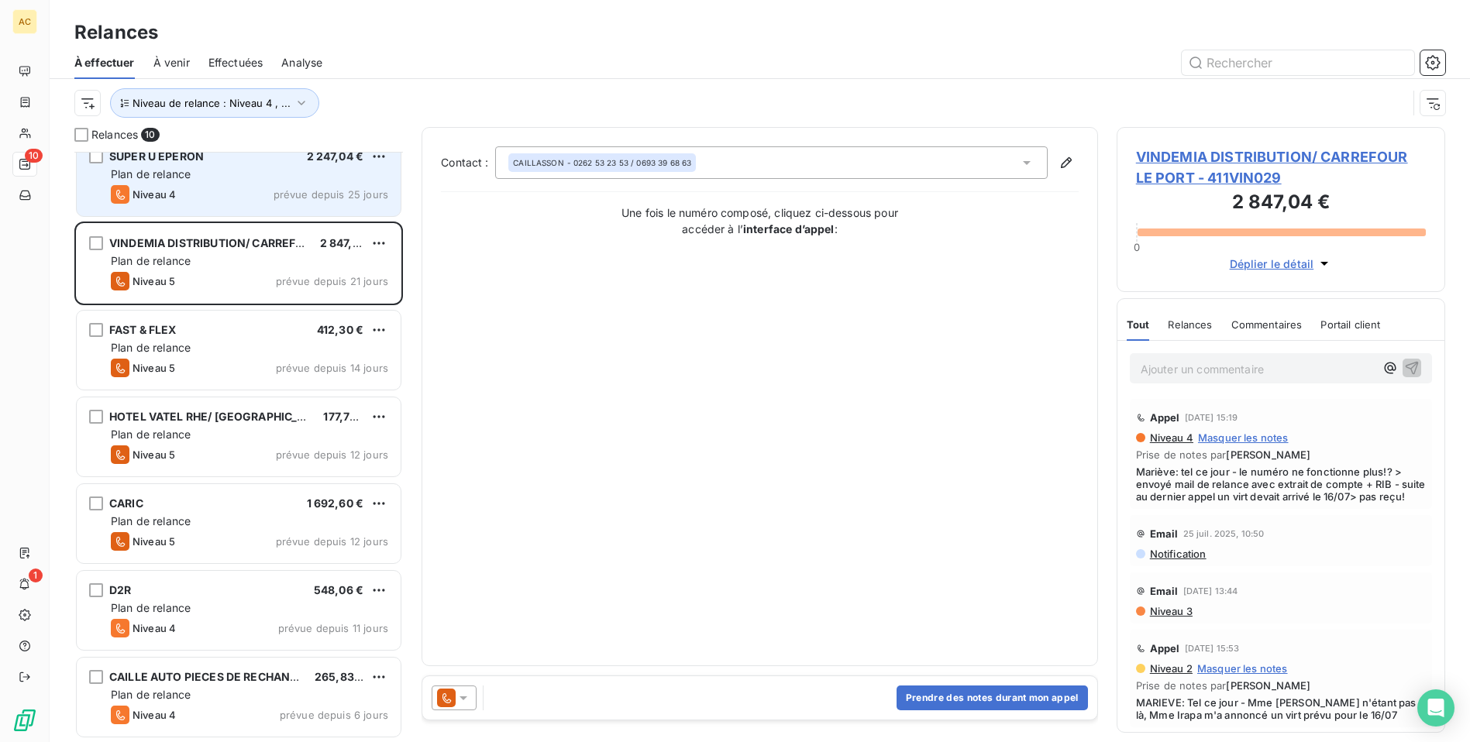
drag, startPoint x: 232, startPoint y: 182, endPoint x: 246, endPoint y: 196, distance: 20.3
click at [232, 181] on div "SUPER U EPERON 2 247,04 € Plan de relance Niveau 4 prévue depuis 25 jours" at bounding box center [239, 176] width 324 height 79
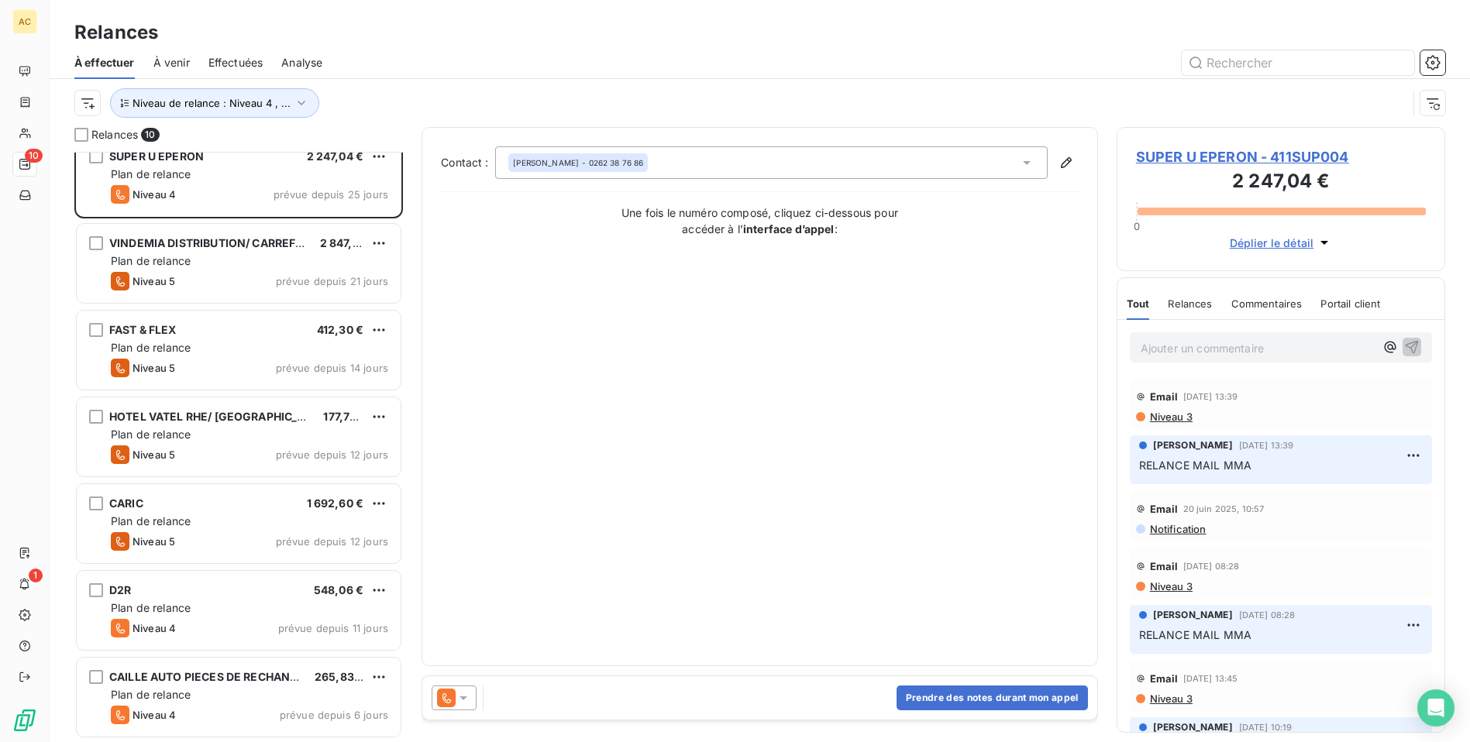
drag, startPoint x: 839, startPoint y: 530, endPoint x: 844, endPoint y: 511, distance: 19.9
click at [844, 511] on div "Contact : Angélique MAHO - 0262 38 76 86 Une fois le numéro composé, cliquez ci…" at bounding box center [760, 396] width 638 height 501
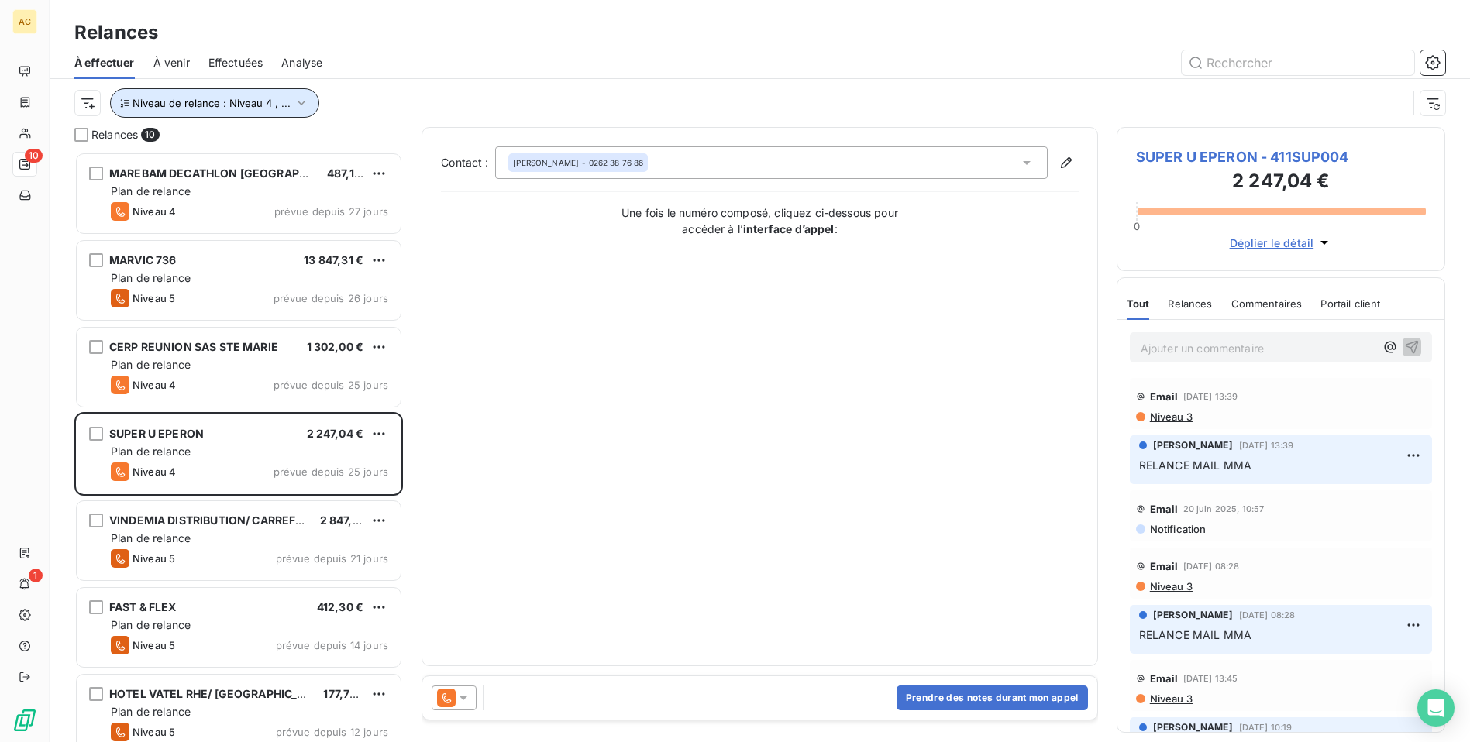
click at [296, 101] on icon "button" at bounding box center [301, 102] width 15 height 15
click at [645, 371] on div "Contact : Angélique MAHO - 0262 38 76 86 Une fois le numéro composé, cliquez ci…" at bounding box center [760, 396] width 638 height 501
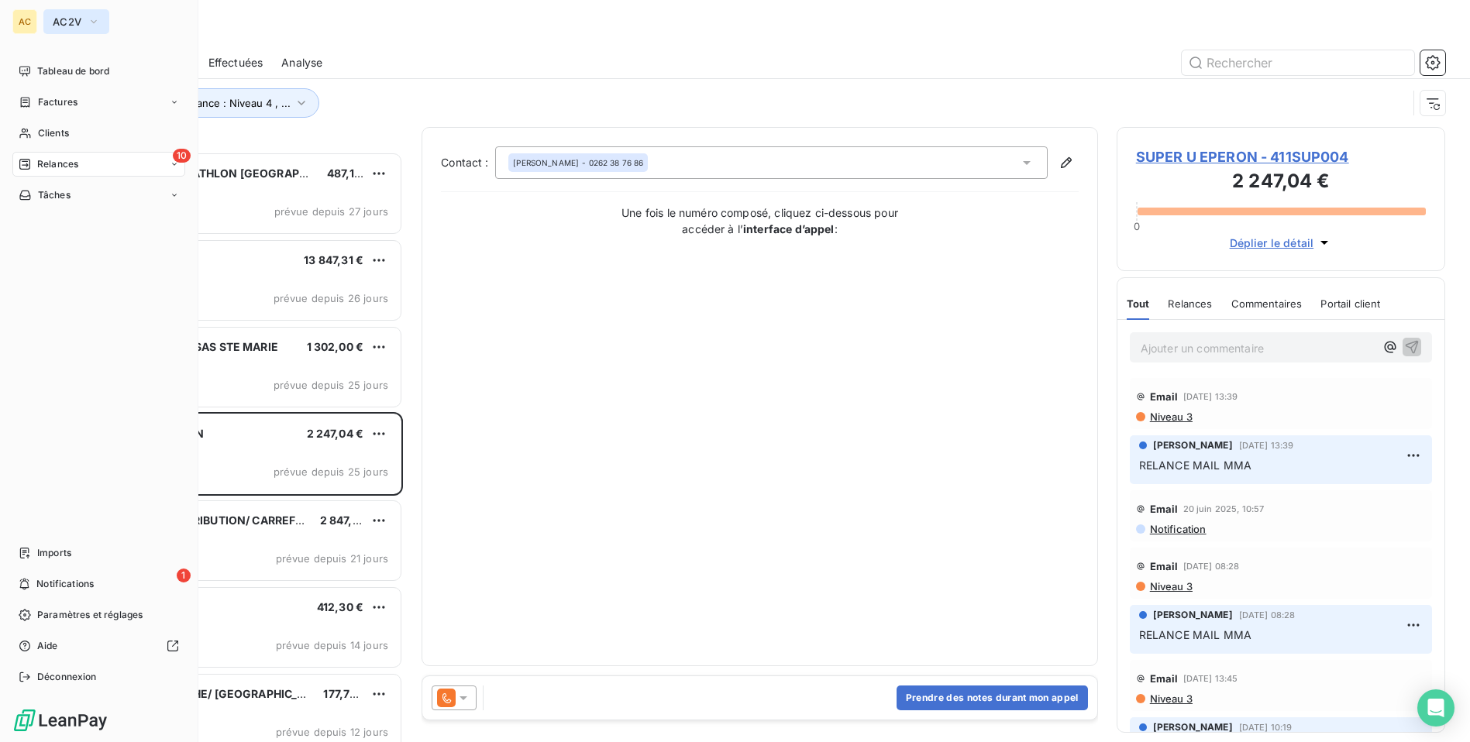
click at [98, 15] on icon "button" at bounding box center [94, 21] width 12 height 15
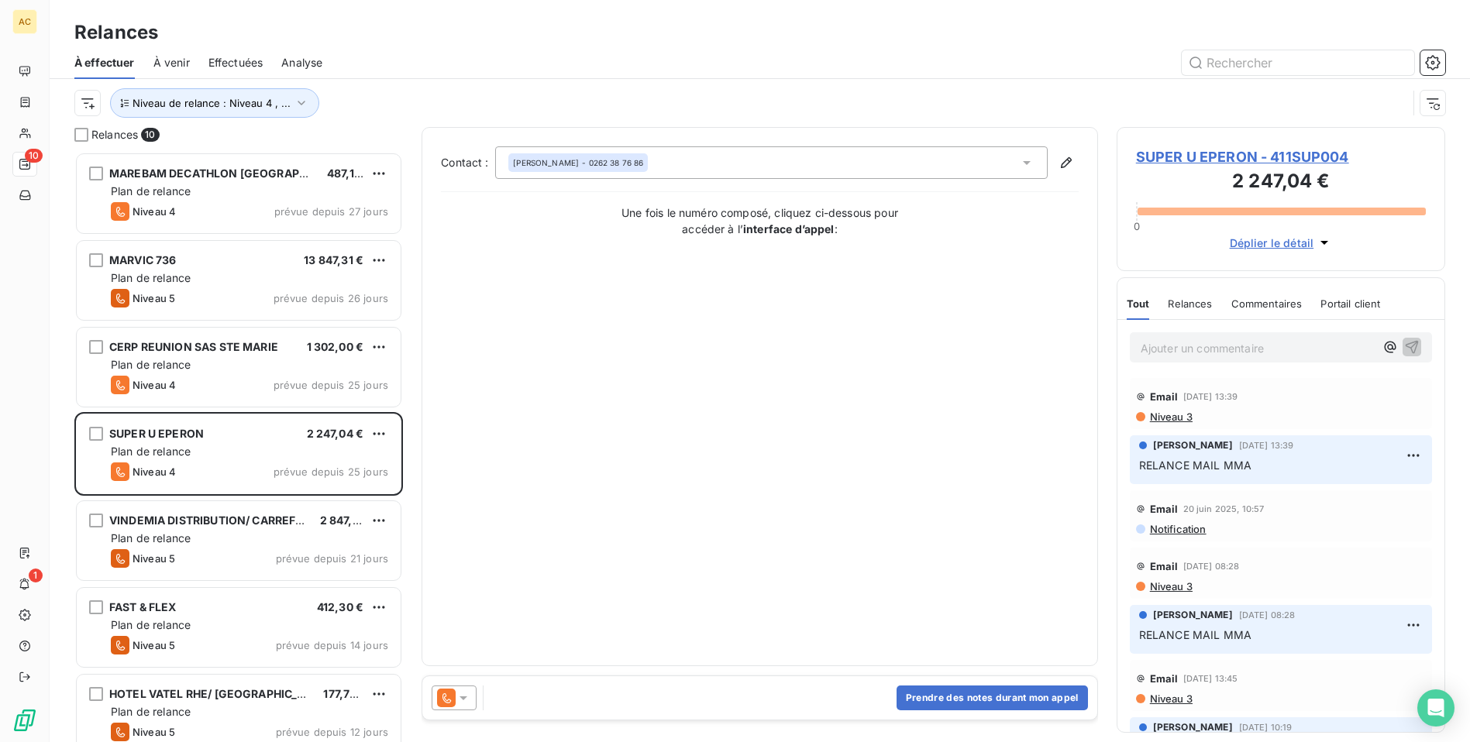
click at [730, 438] on div "Contact : Angélique MAHO - 0262 38 76 86 Une fois le numéro composé, cliquez ci…" at bounding box center [760, 396] width 638 height 501
click at [1323, 239] on icon "button" at bounding box center [1323, 242] width 15 height 15
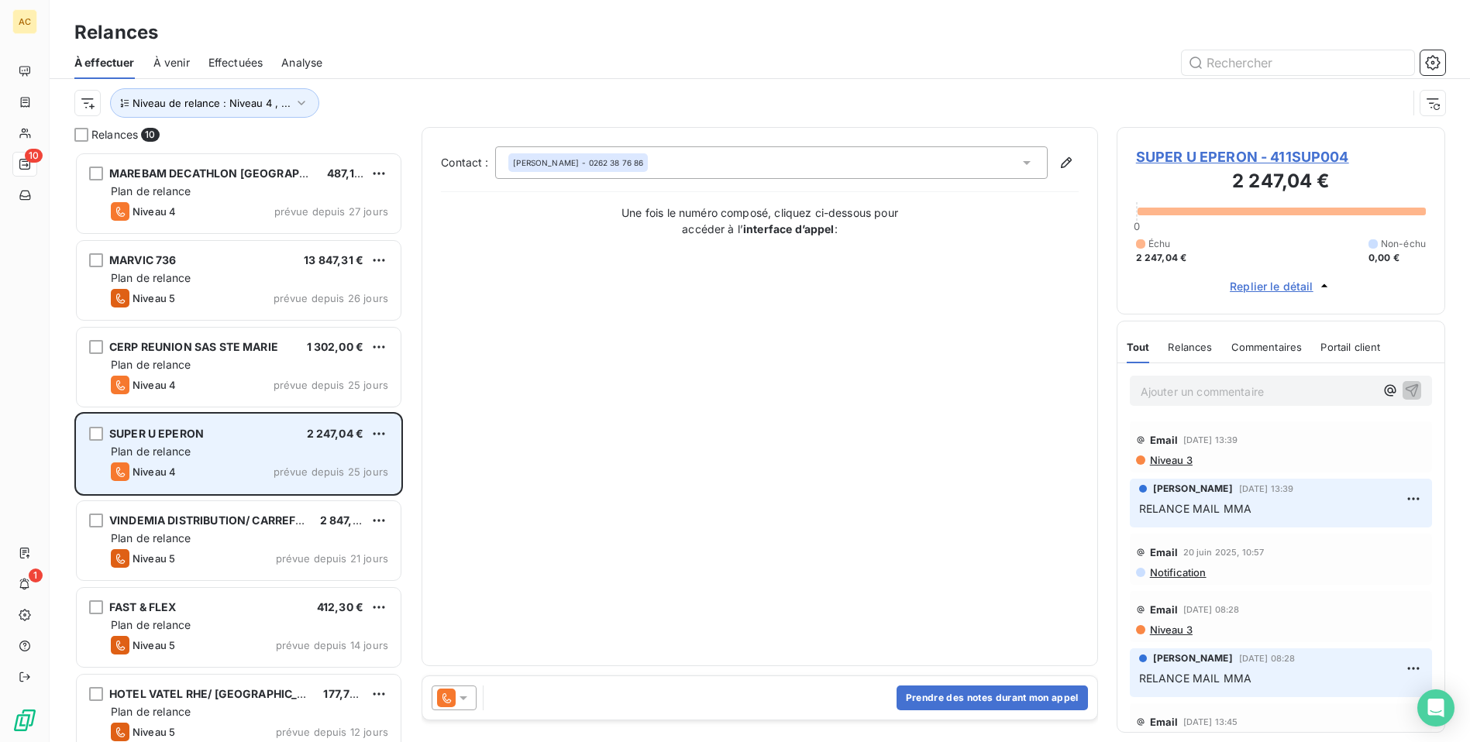
click at [273, 440] on div "SUPER U EPERON 2 247,04 €" at bounding box center [249, 434] width 277 height 14
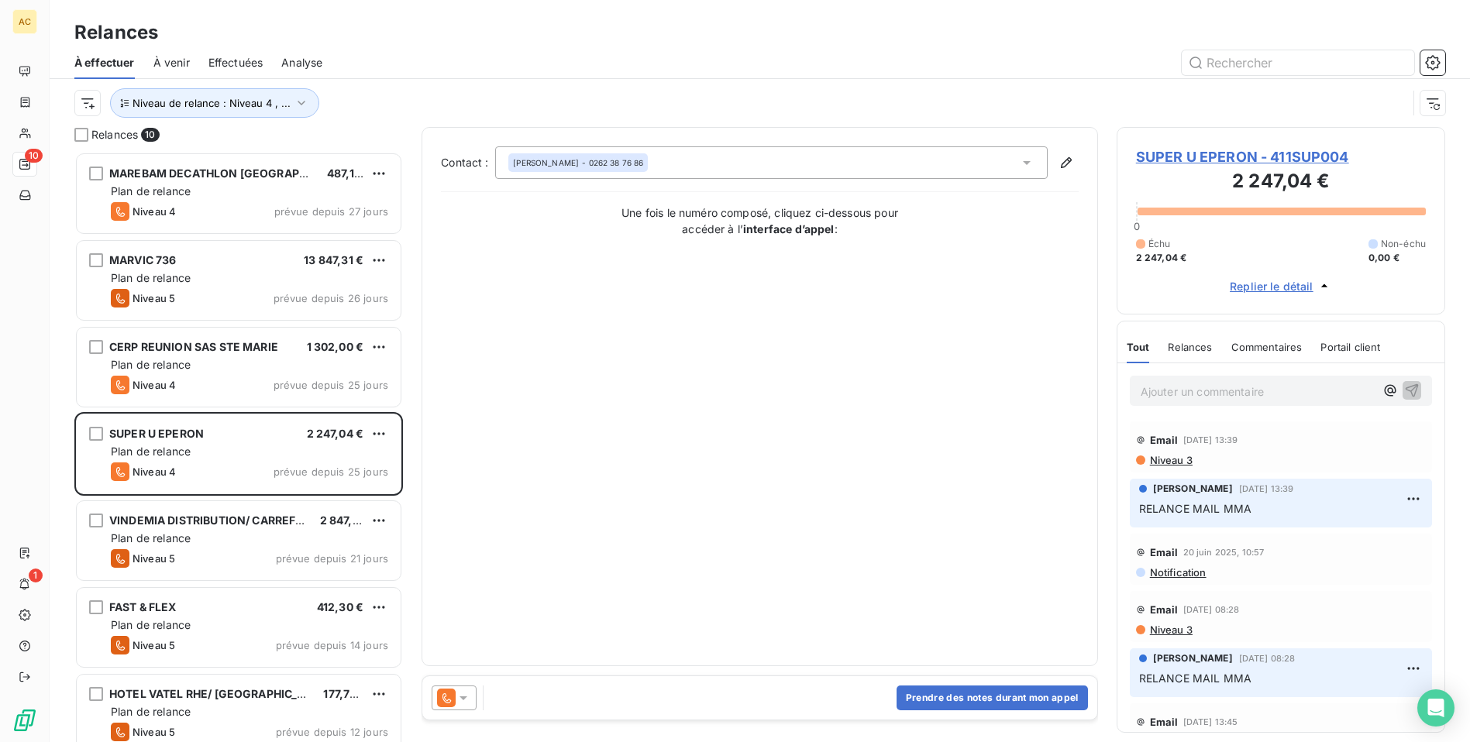
click at [934, 440] on div "Contact : Angélique MAHO - 0262 38 76 86 Une fois le numéro composé, cliquez ci…" at bounding box center [760, 396] width 638 height 501
click at [1173, 156] on span "SUPER U EPERON - 411SUP004" at bounding box center [1281, 156] width 290 height 21
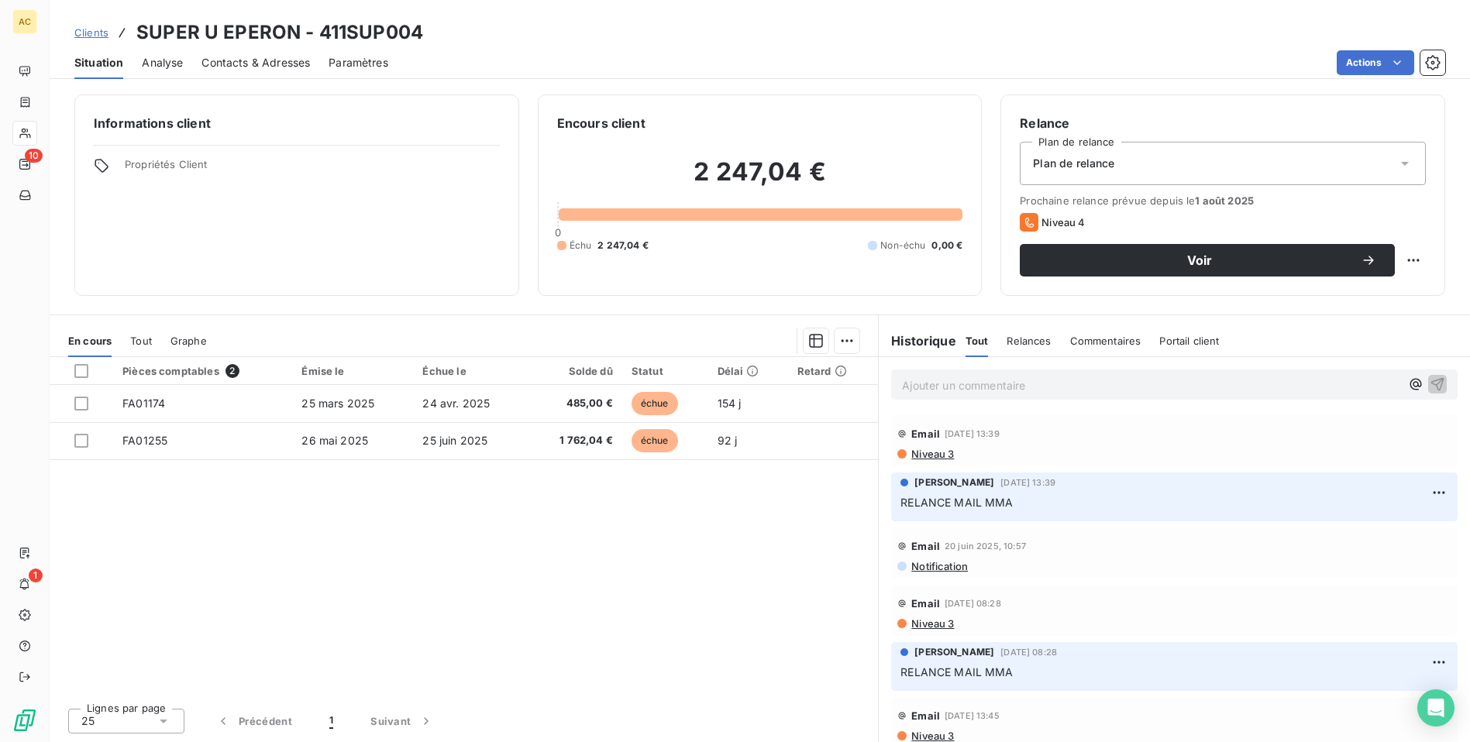
click at [242, 50] on div "Contacts & Adresses" at bounding box center [255, 62] width 108 height 33
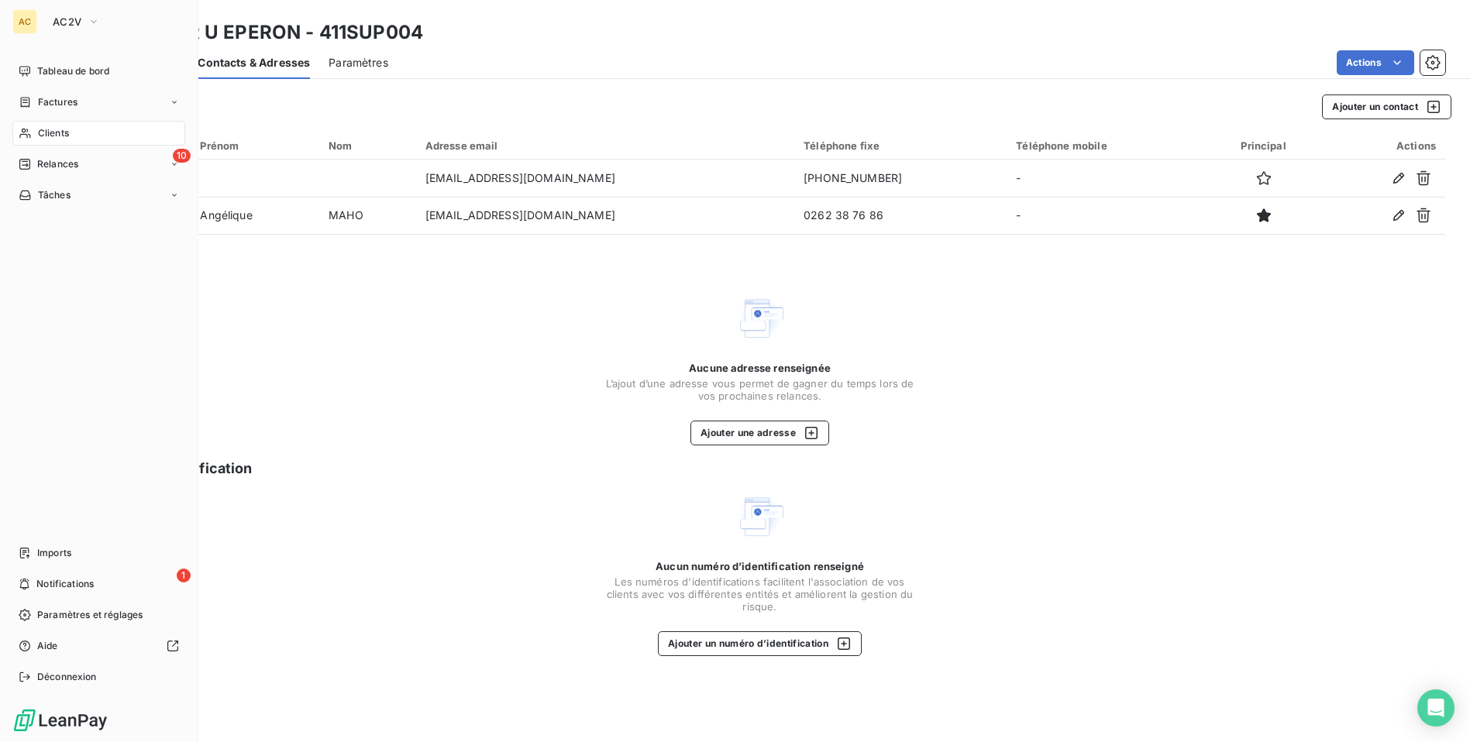
click at [71, 130] on div "Clients" at bounding box center [98, 133] width 173 height 25
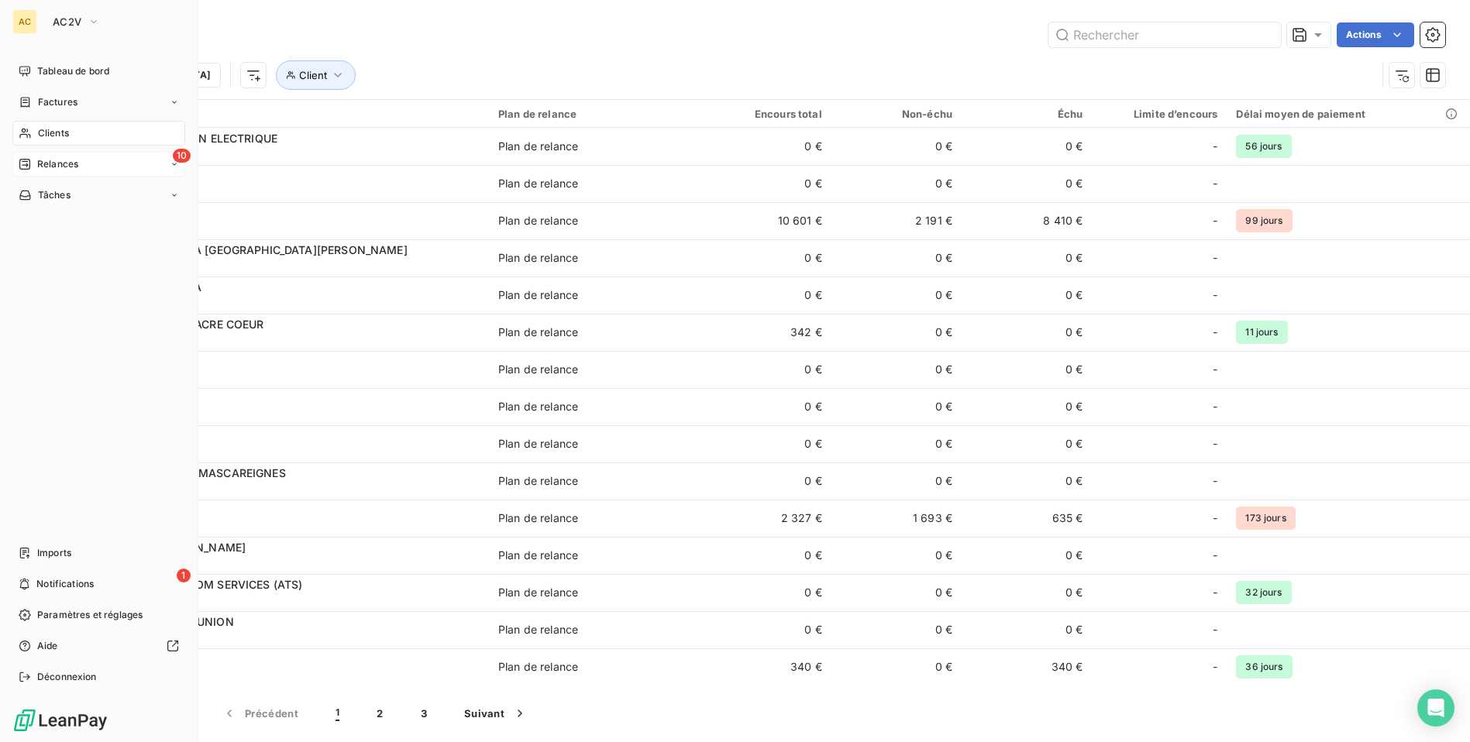
click at [60, 167] on span "Relances" at bounding box center [57, 164] width 41 height 14
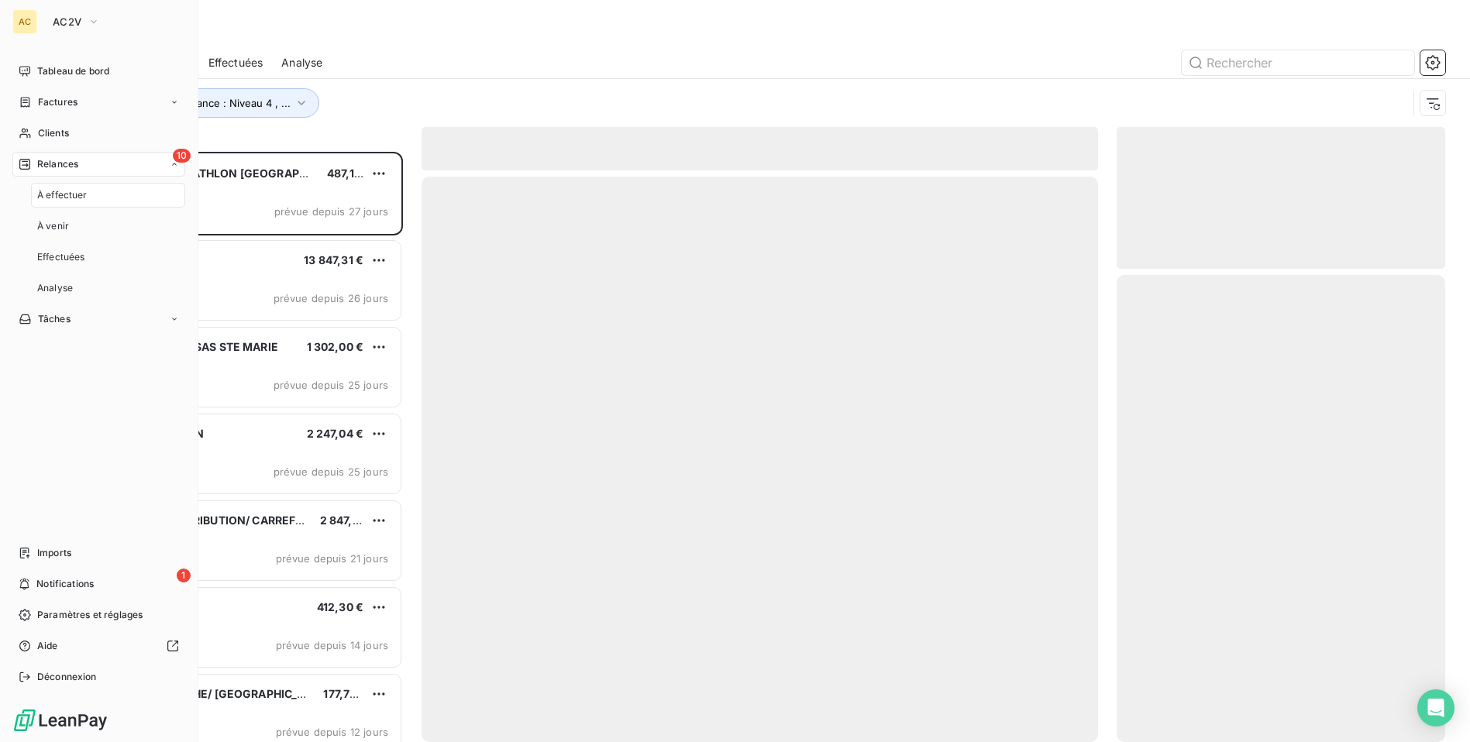
scroll to position [579, 318]
